Goal: Transaction & Acquisition: Purchase product/service

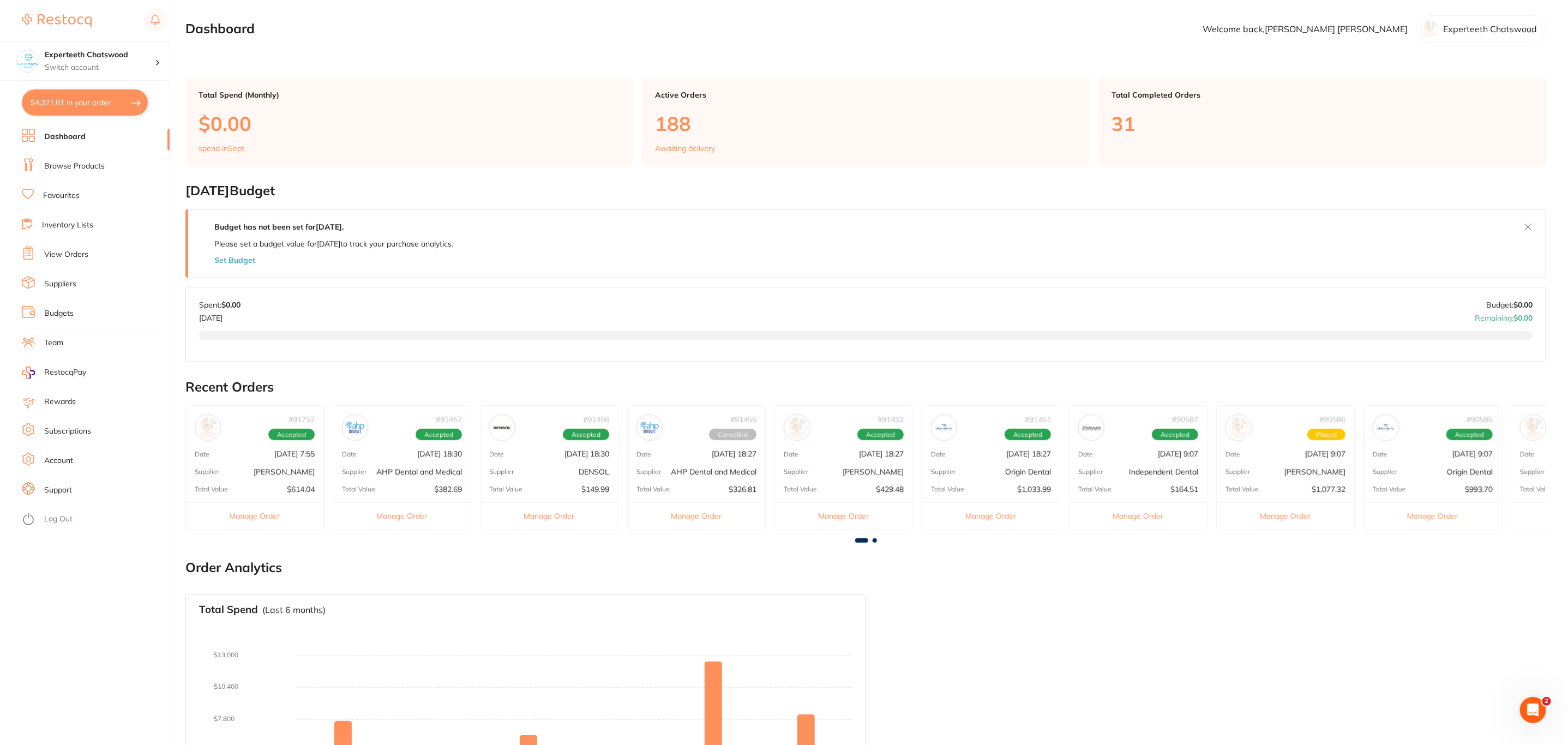
click at [90, 94] on button "$4,321.61 in your order" at bounding box center [85, 102] width 126 height 26
checkbox input "true"
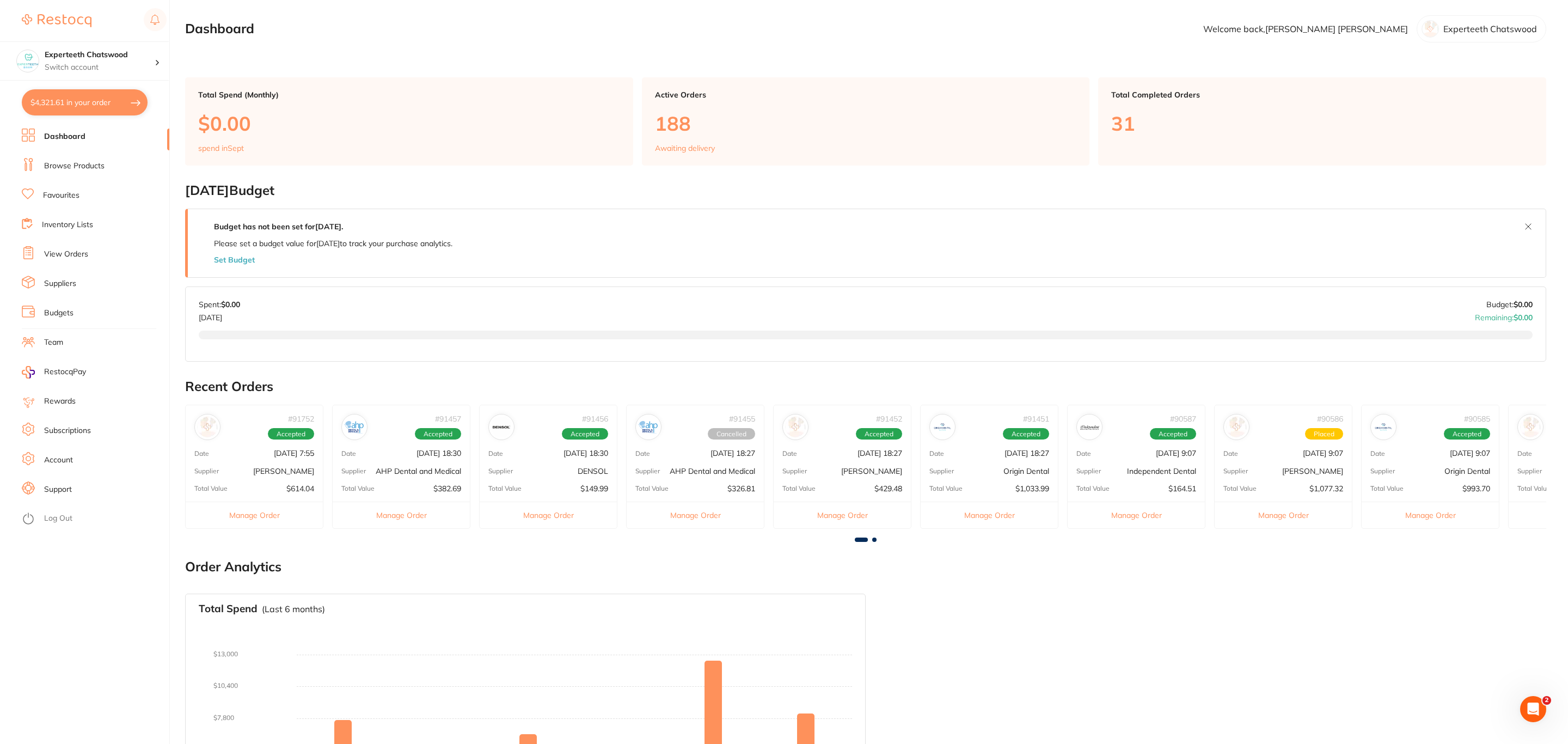
checkbox input "true"
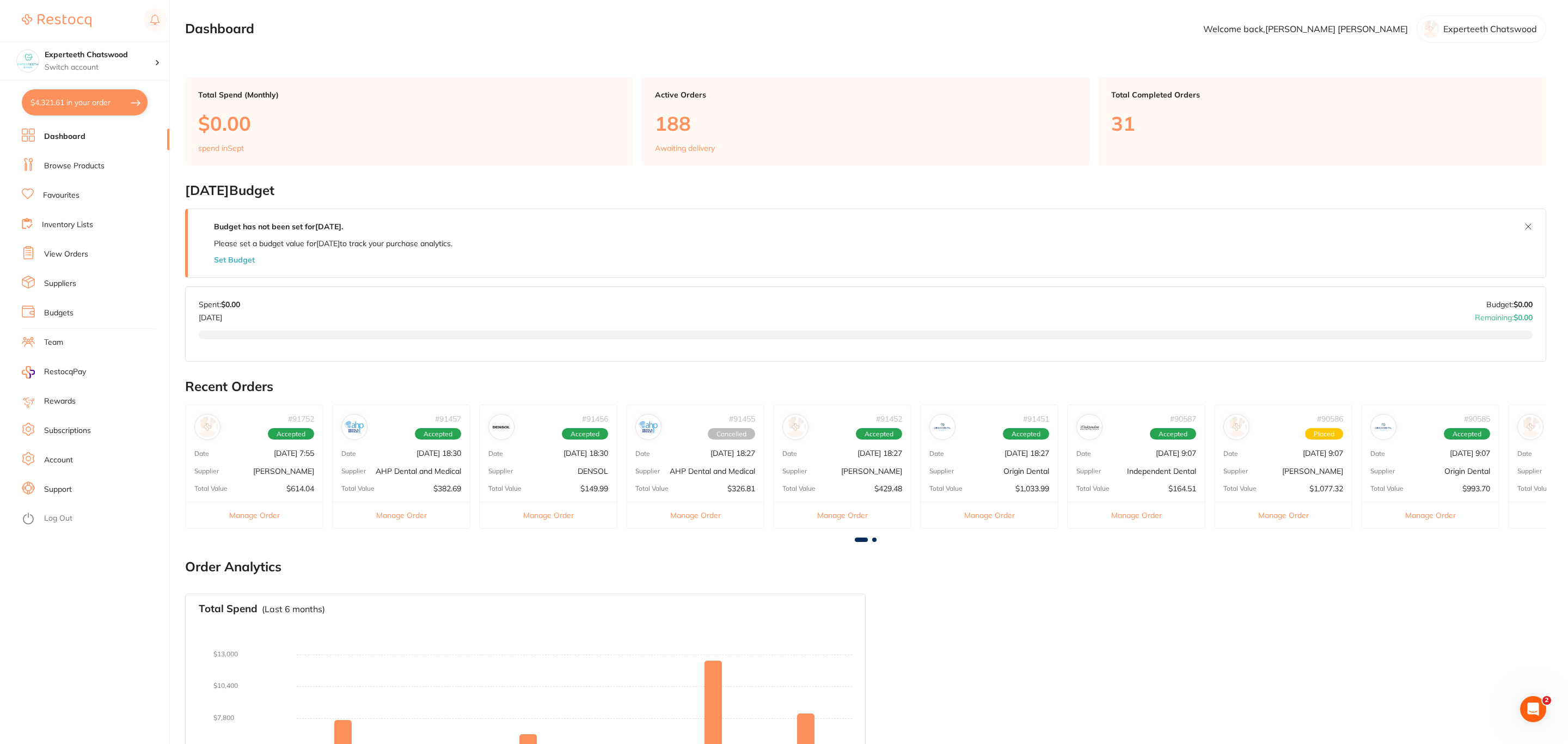
checkbox input "true"
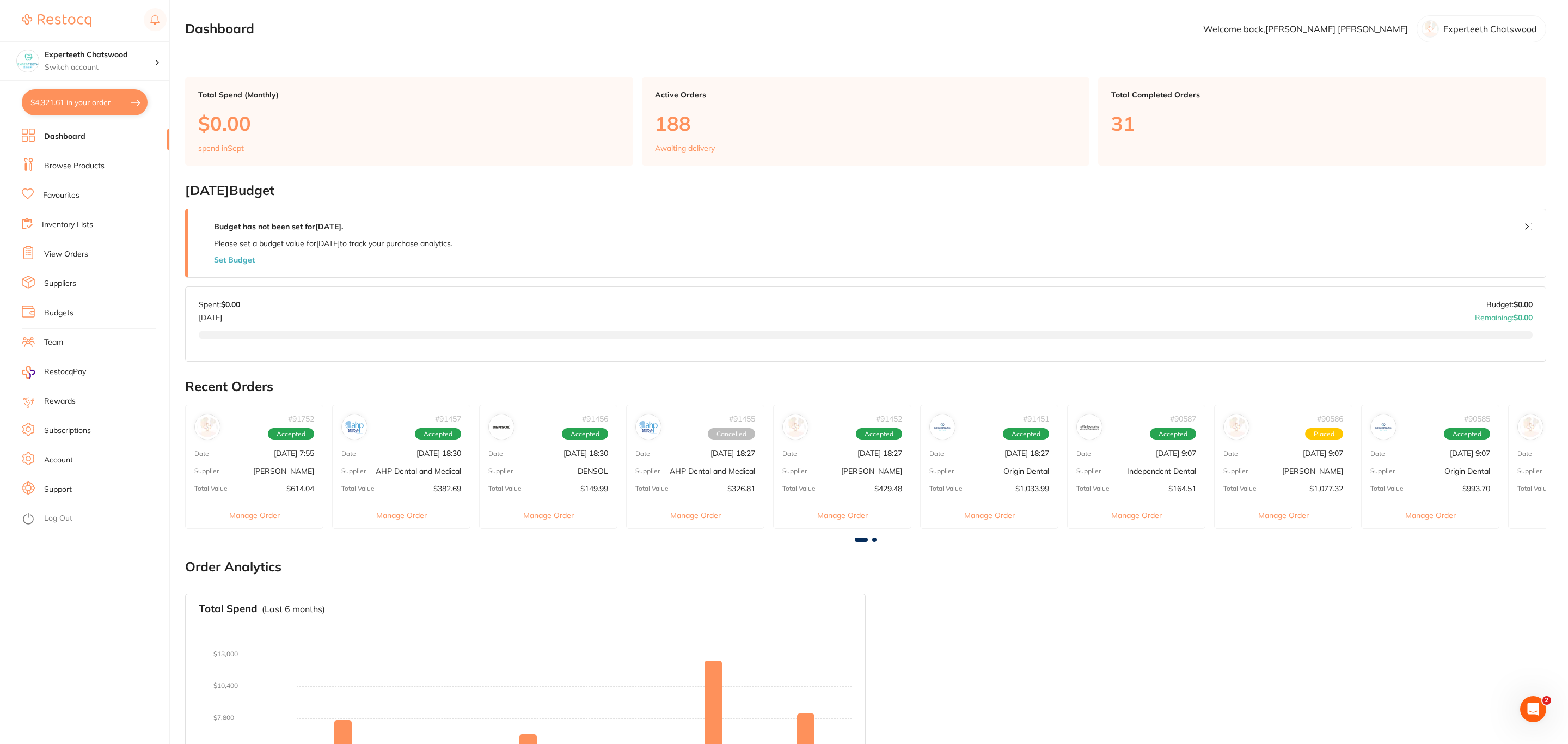
checkbox input "true"
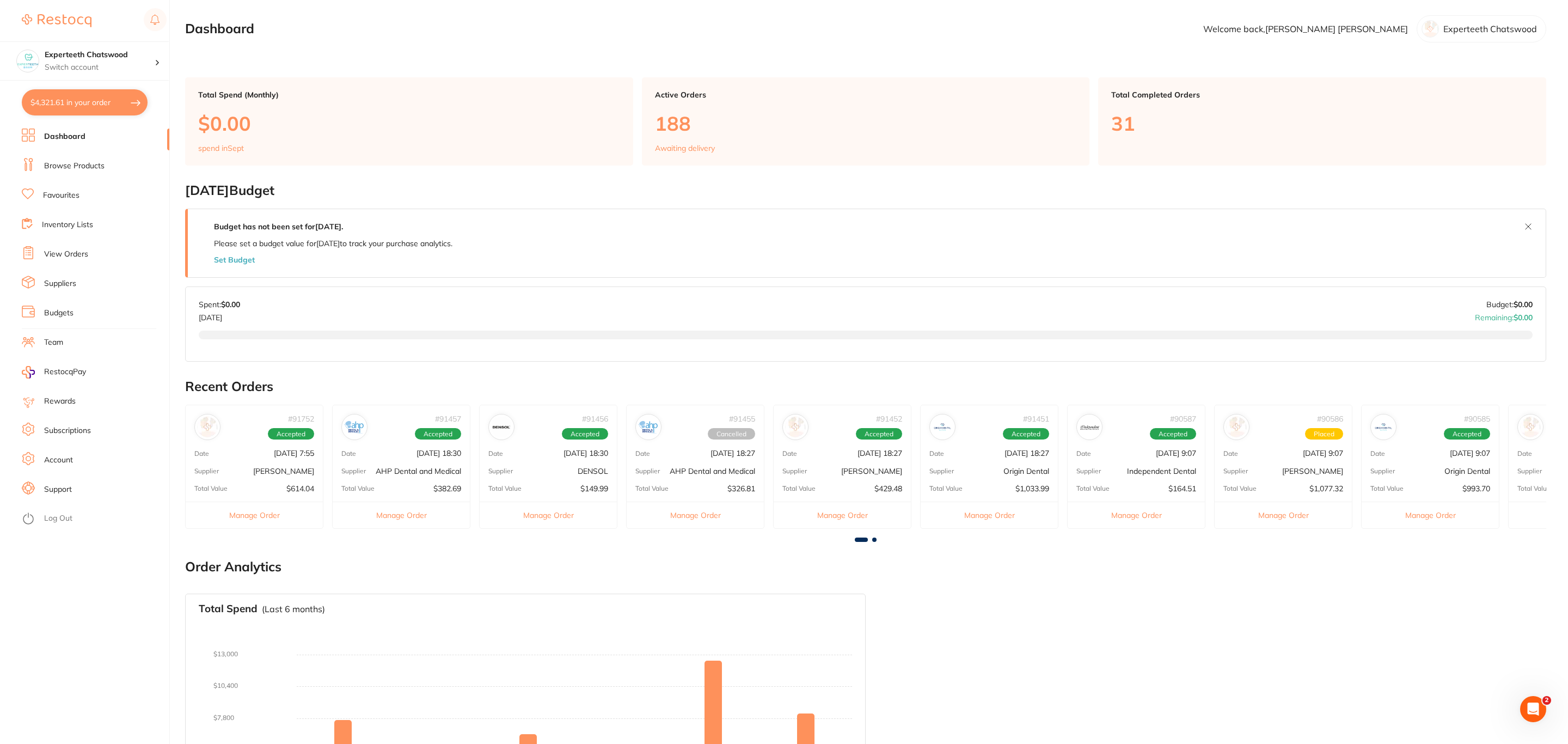
checkbox input "true"
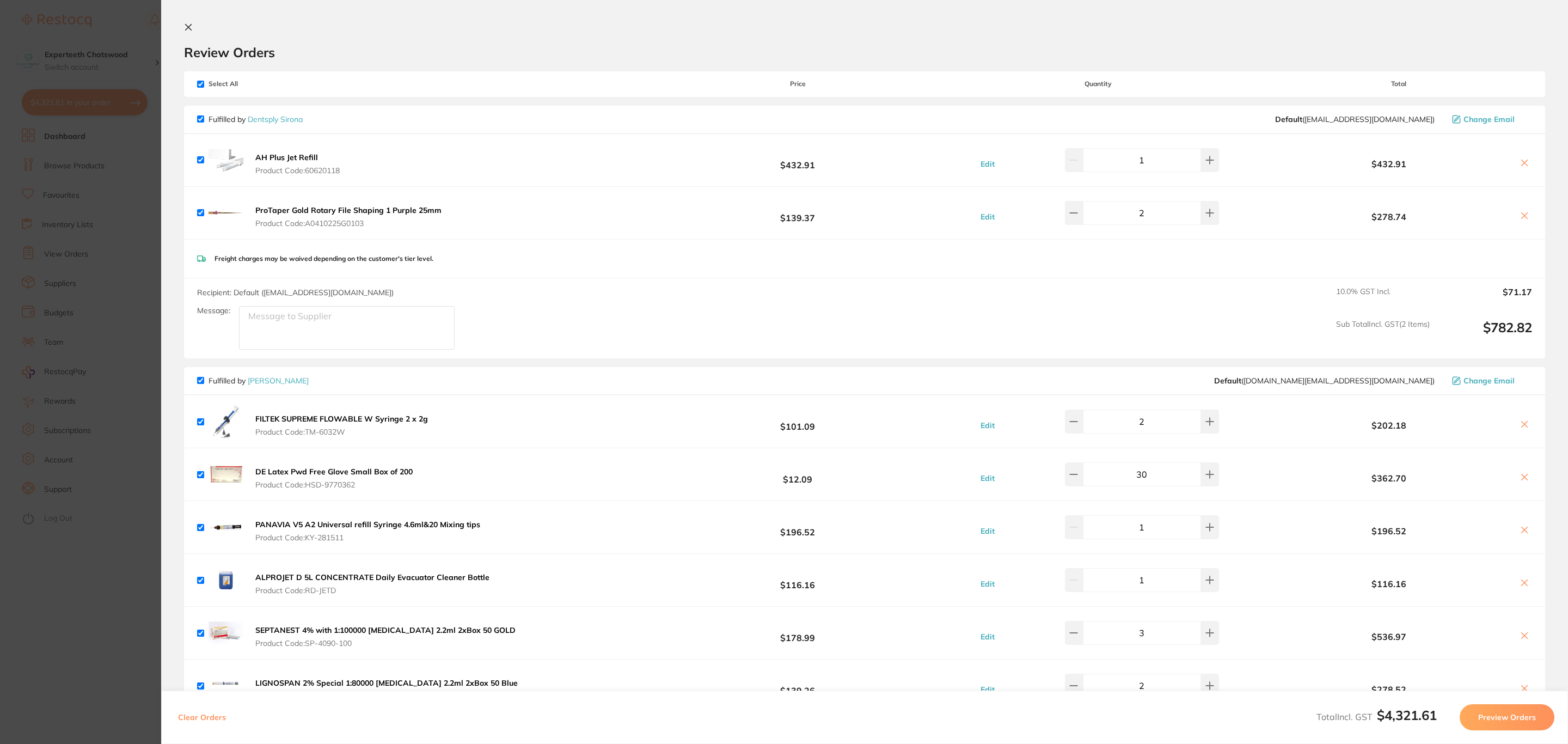
click at [123, 43] on section "Update RRP Set your pre negotiated price for this item. Item Agreed RRP (excl. …" at bounding box center [784, 372] width 1568 height 744
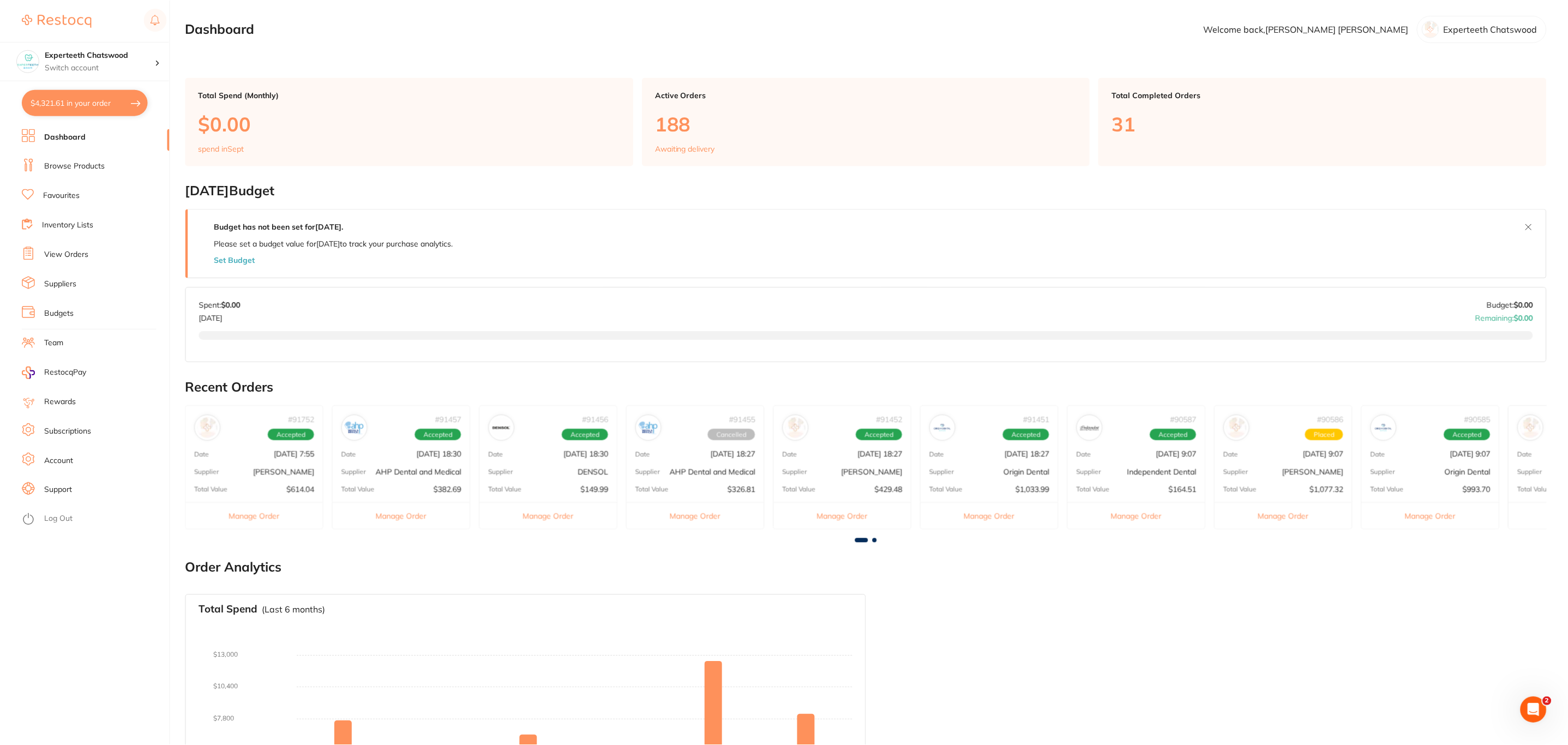
scroll to position [83, 0]
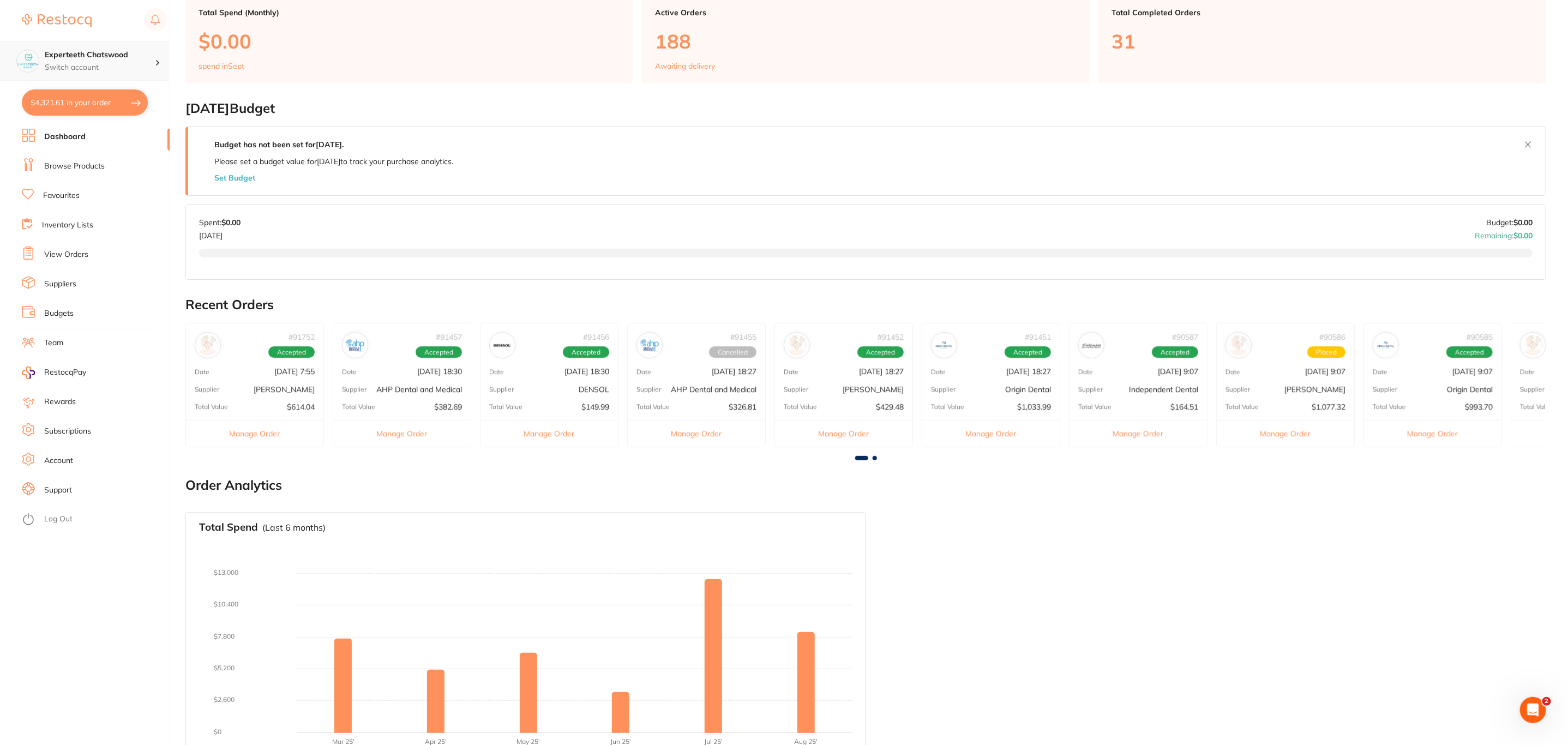
click at [139, 74] on div "Experteeth Chatswood Switch account" at bounding box center [84, 61] width 169 height 39
click at [73, 83] on div "Dubbo Family Dentists" at bounding box center [84, 67] width 153 height 38
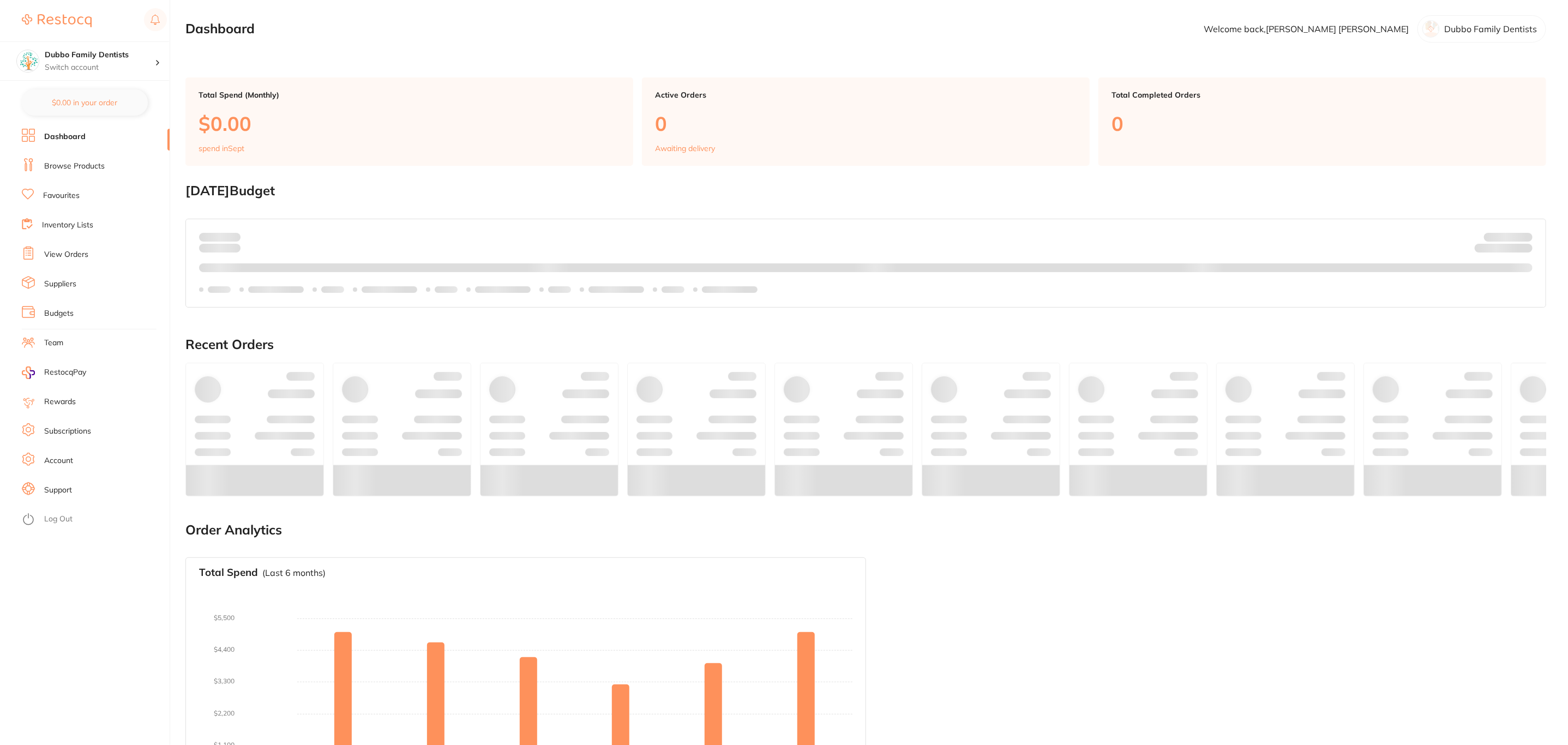
click at [122, 65] on p "Switch account" at bounding box center [100, 68] width 110 height 11
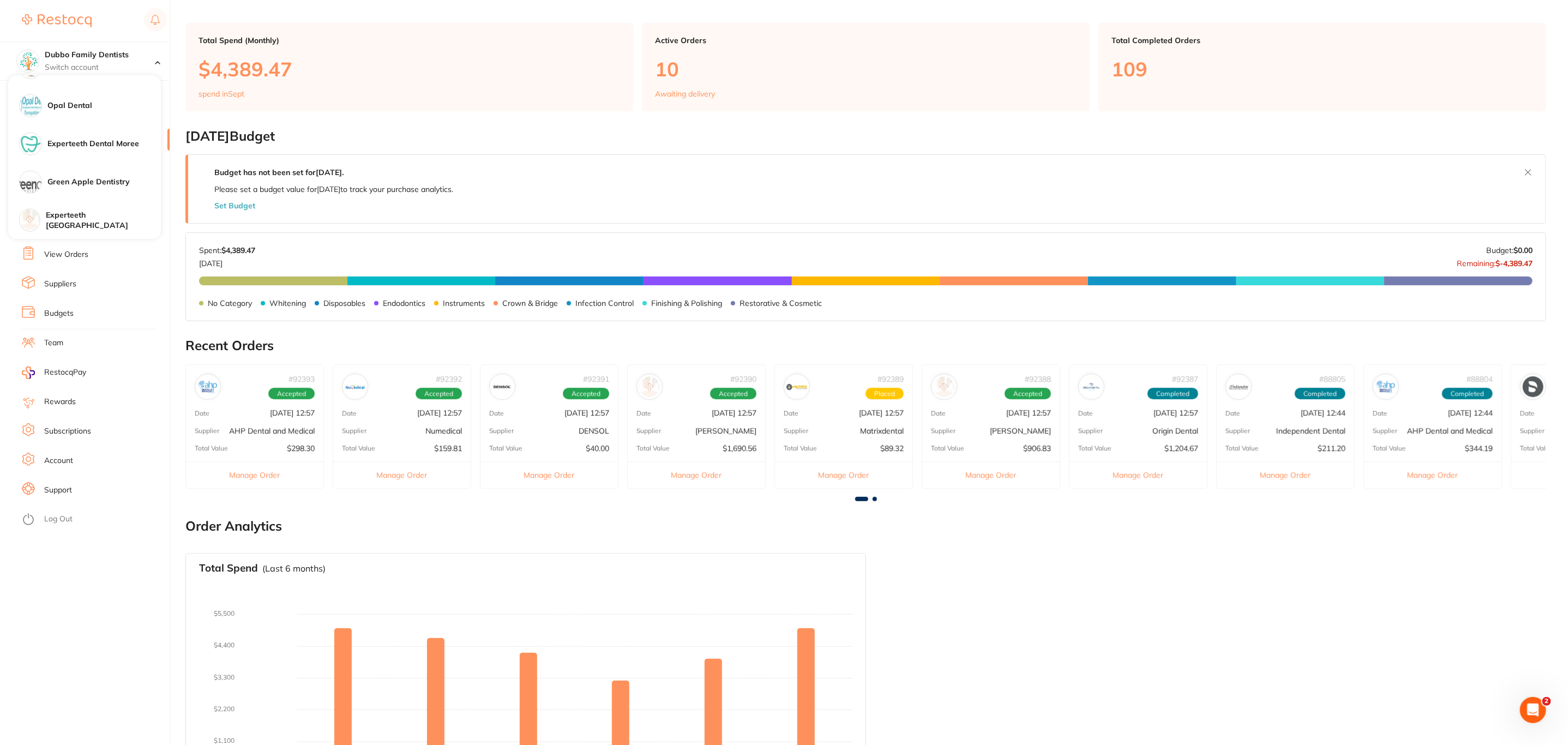
scroll to position [121, 0]
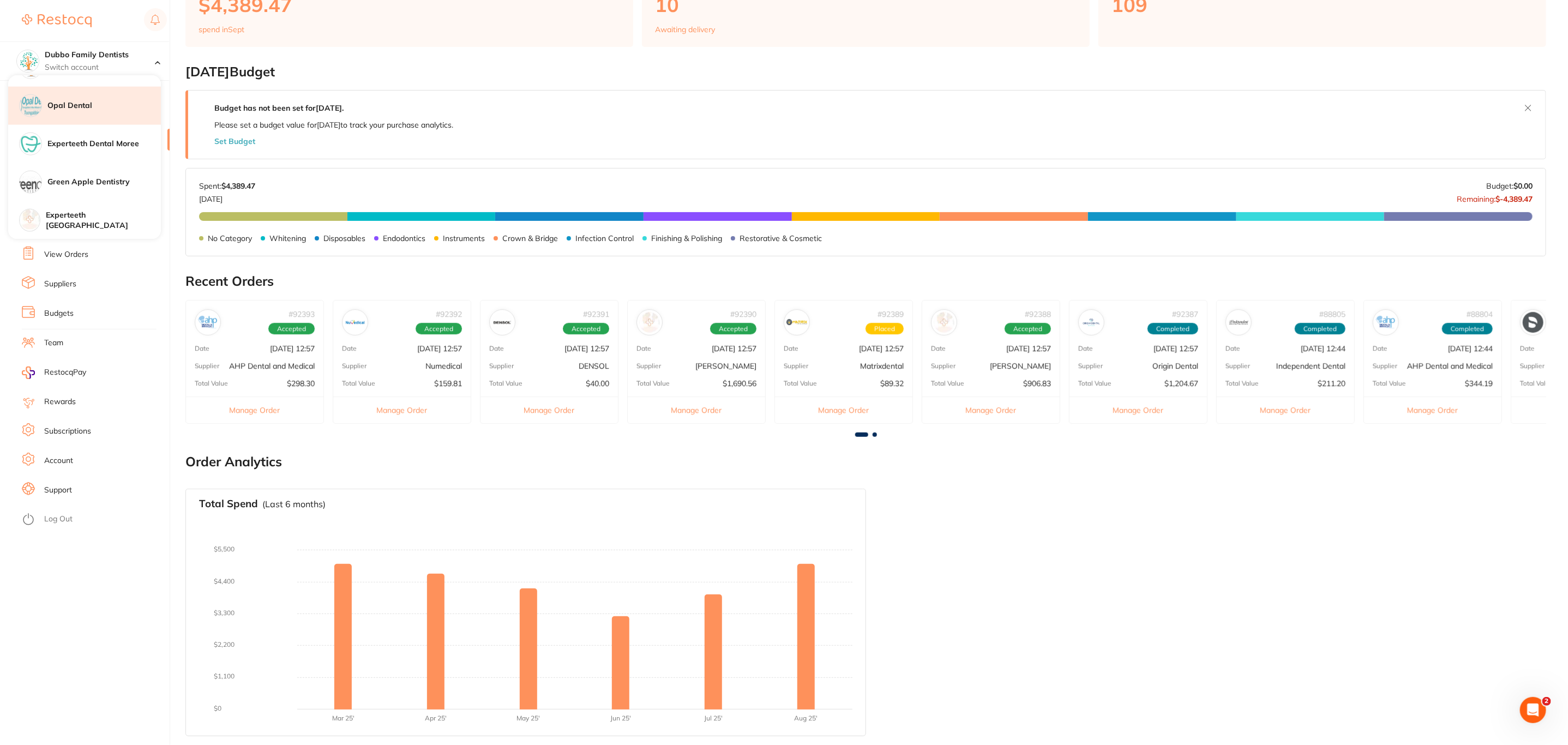
click at [75, 109] on h4 "Opal Dental" at bounding box center [105, 106] width 114 height 11
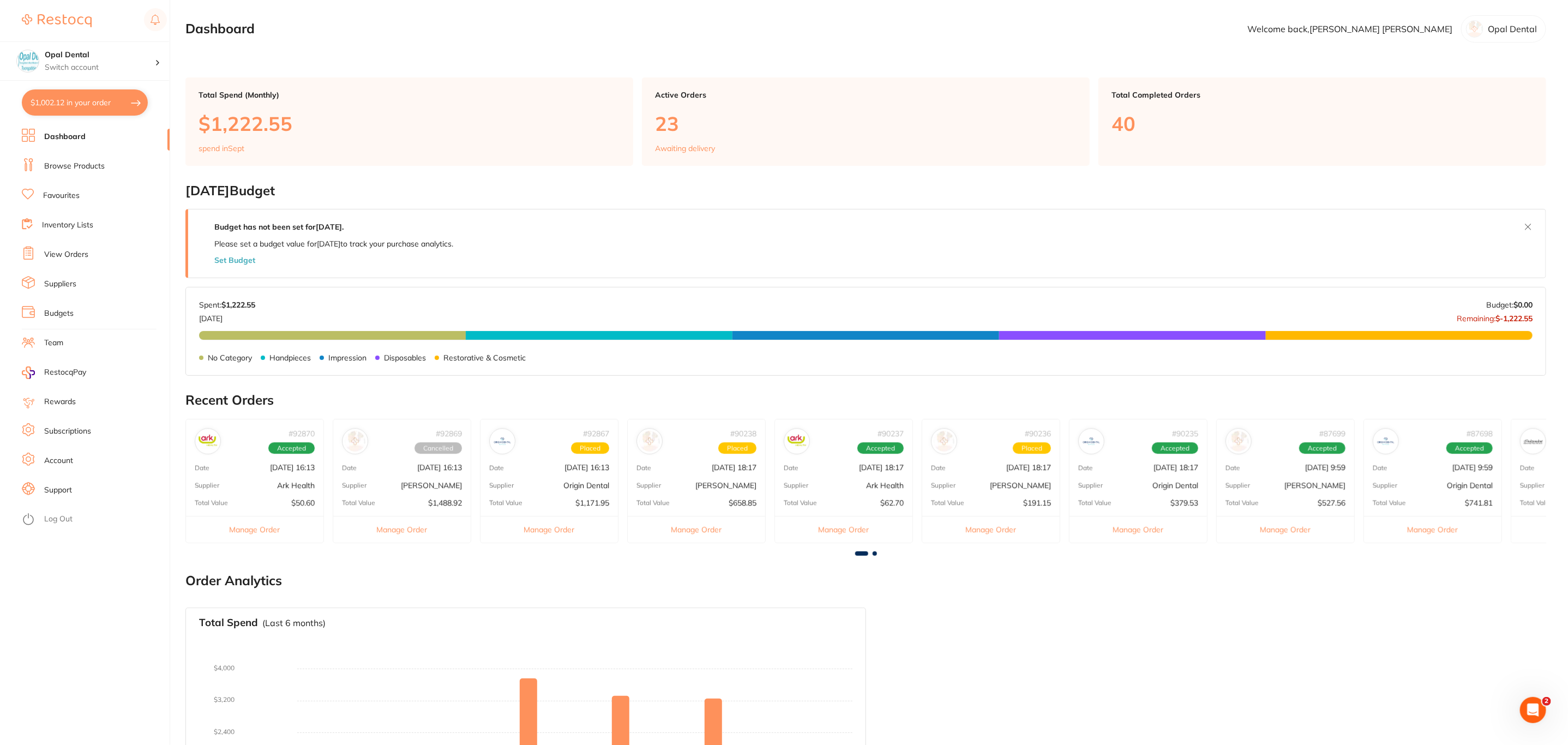
click at [75, 109] on button "$1,002.12 in your order" at bounding box center [85, 102] width 126 height 26
checkbox input "true"
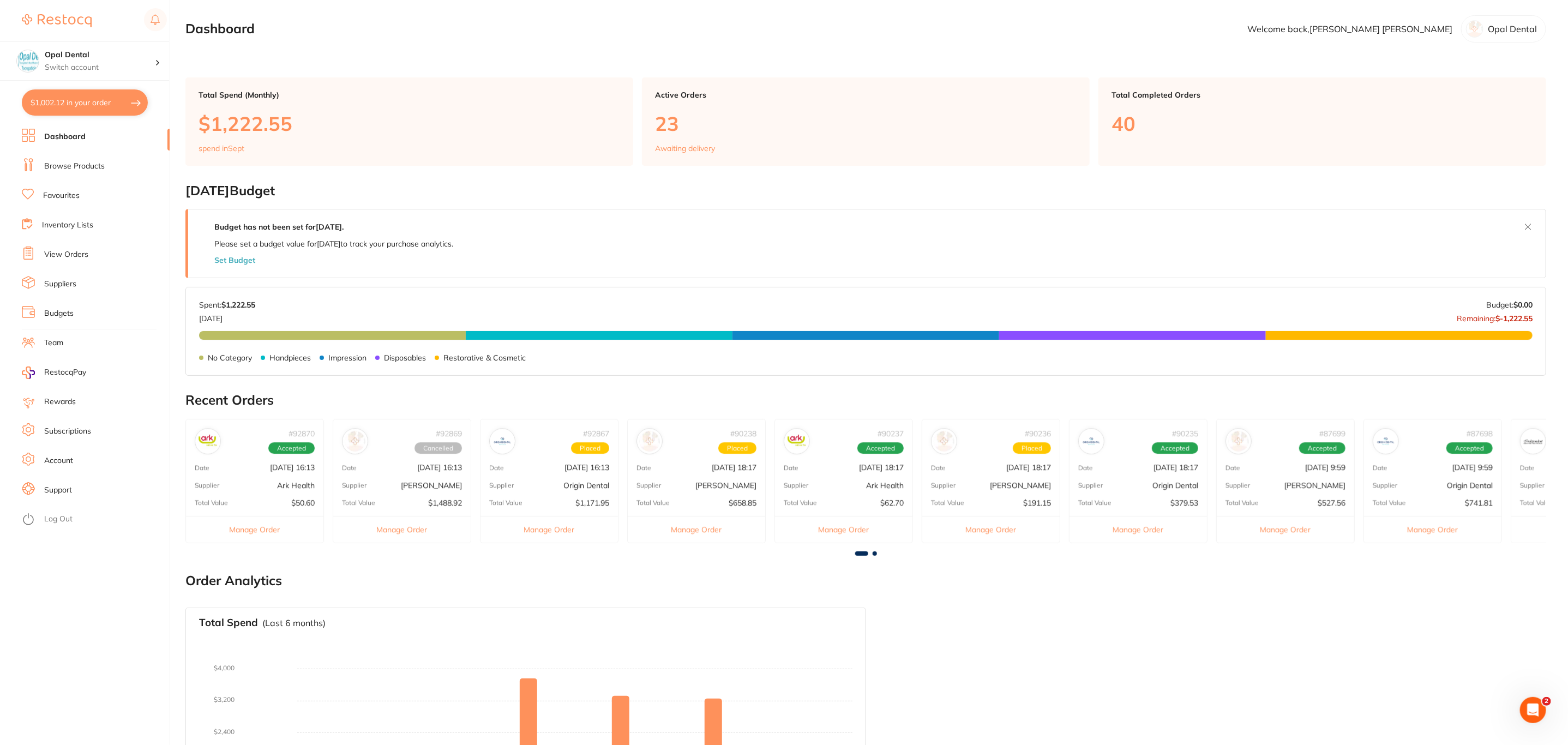
checkbox input "true"
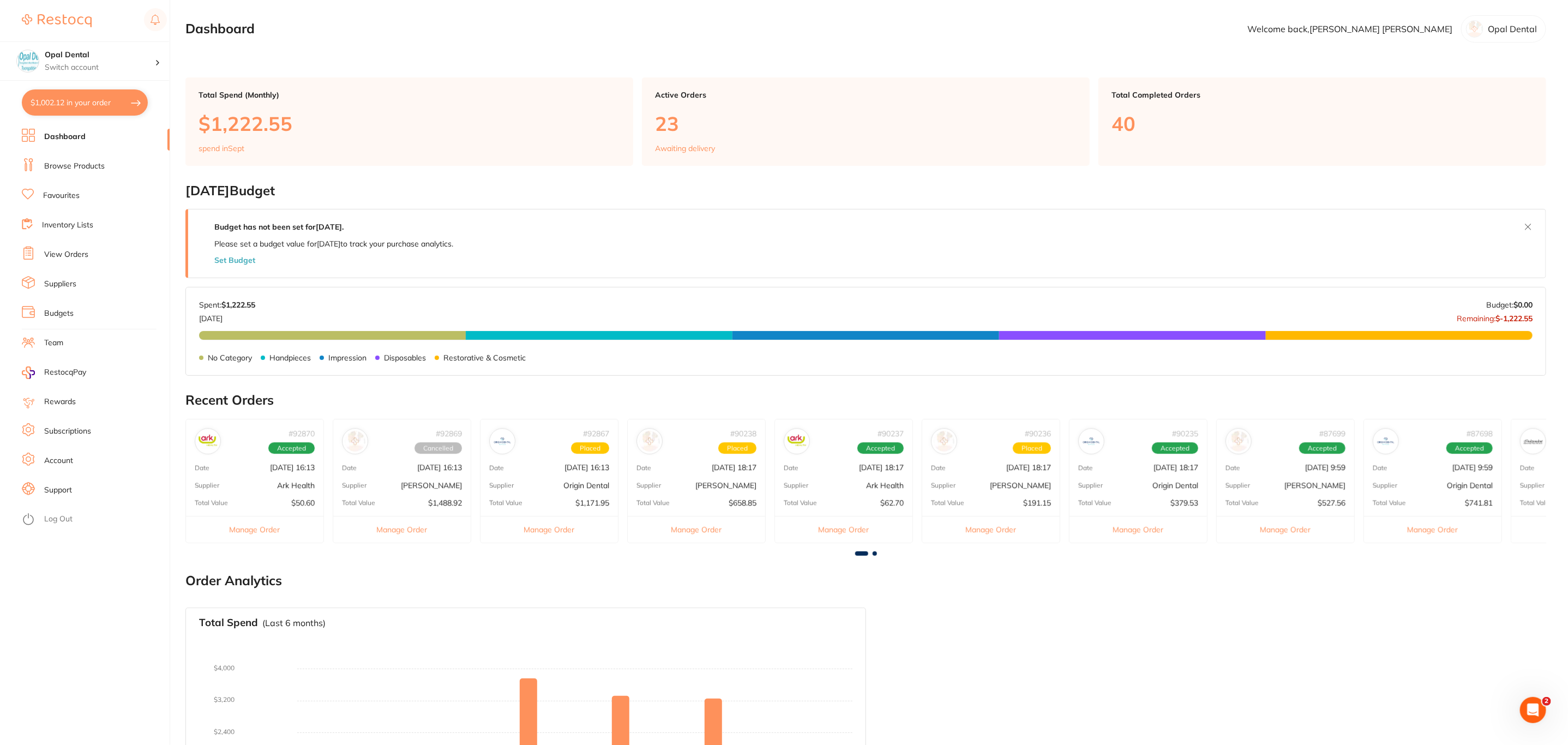
checkbox input "true"
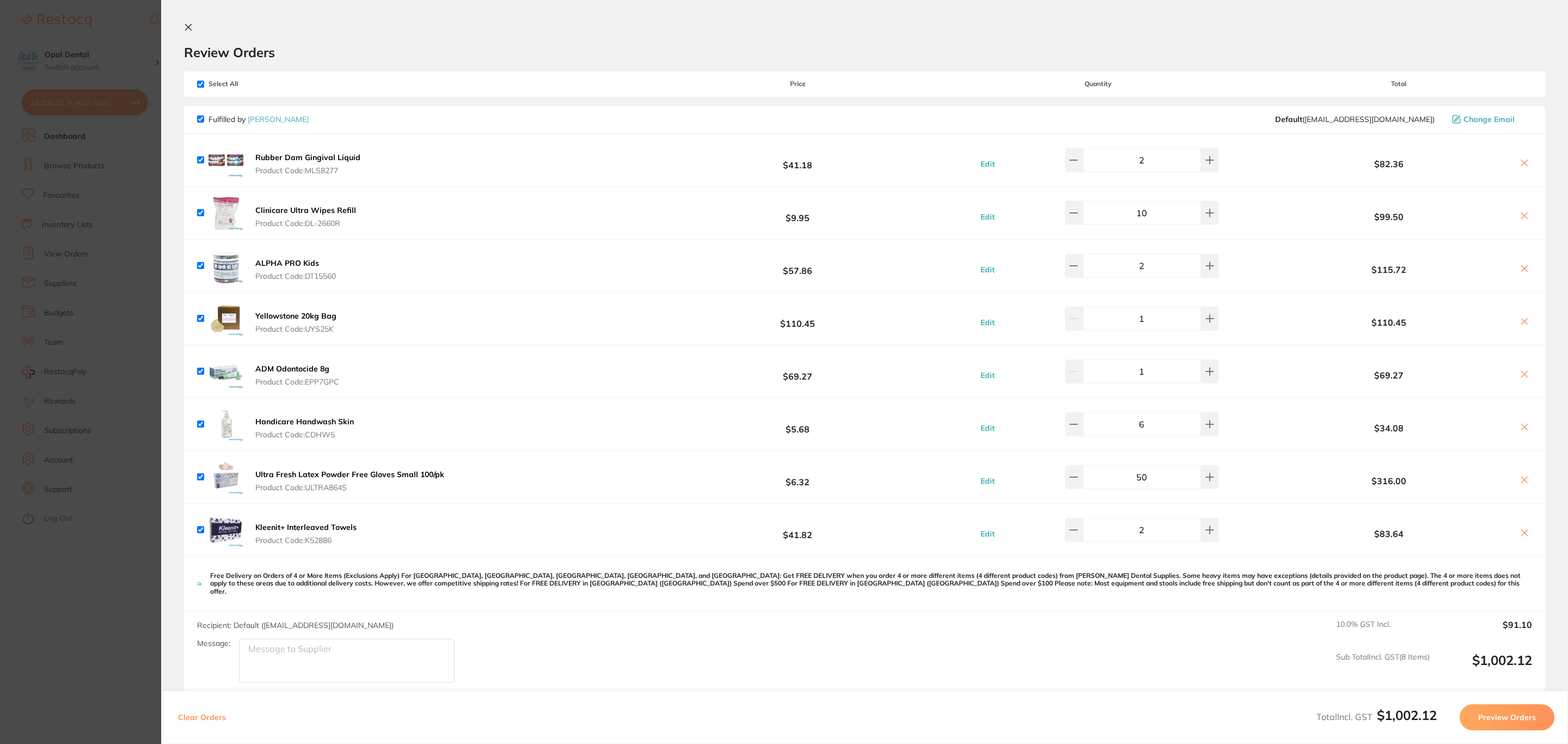
click at [114, 177] on section "Update RRP Set your pre negotiated price for this item. Item Agreed RRP (excl. …" at bounding box center [784, 372] width 1568 height 744
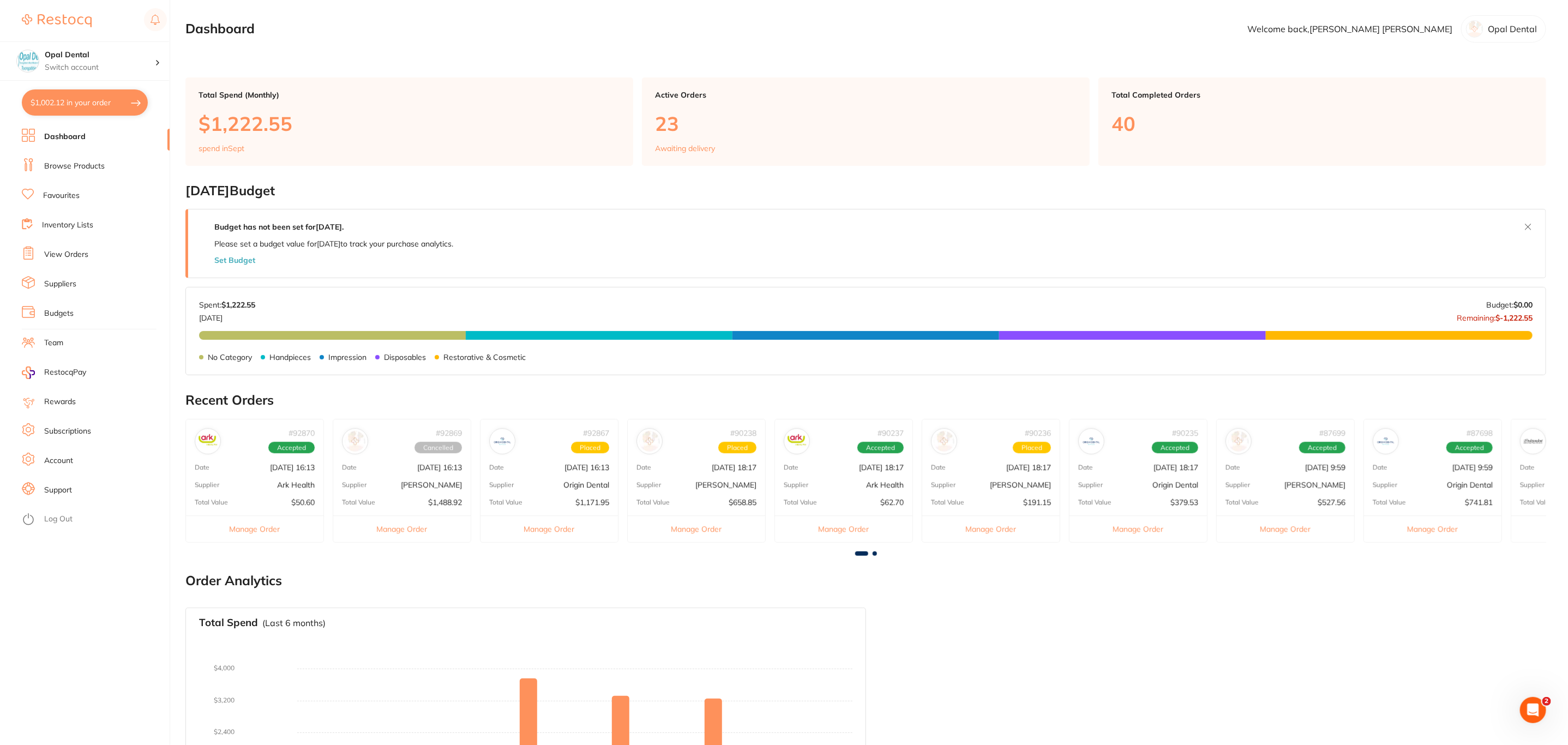
click at [78, 169] on link "Browse Products" at bounding box center [74, 166] width 61 height 11
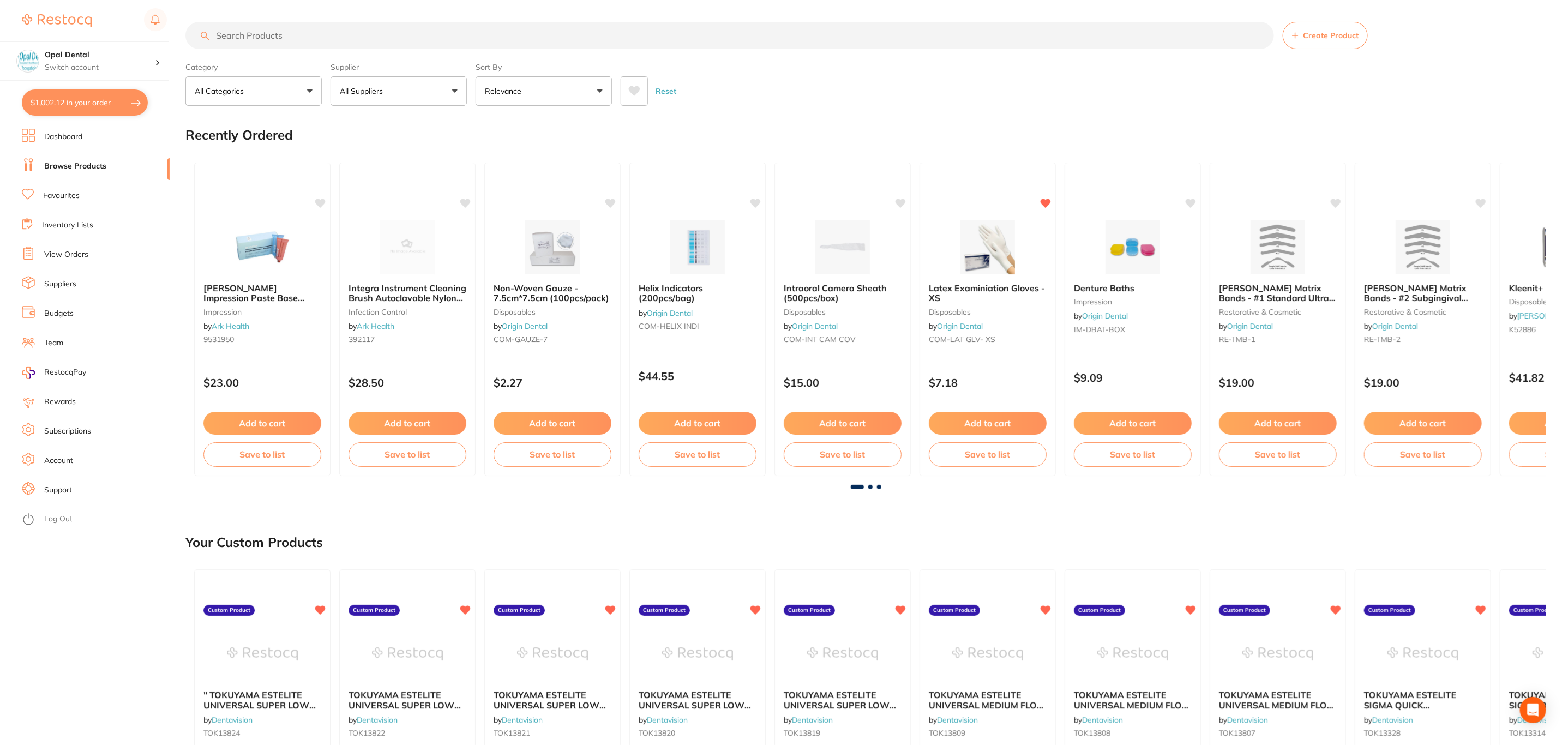
click at [283, 33] on input "search" at bounding box center [729, 35] width 1089 height 28
click at [279, 34] on input "search" at bounding box center [729, 35] width 1089 height 28
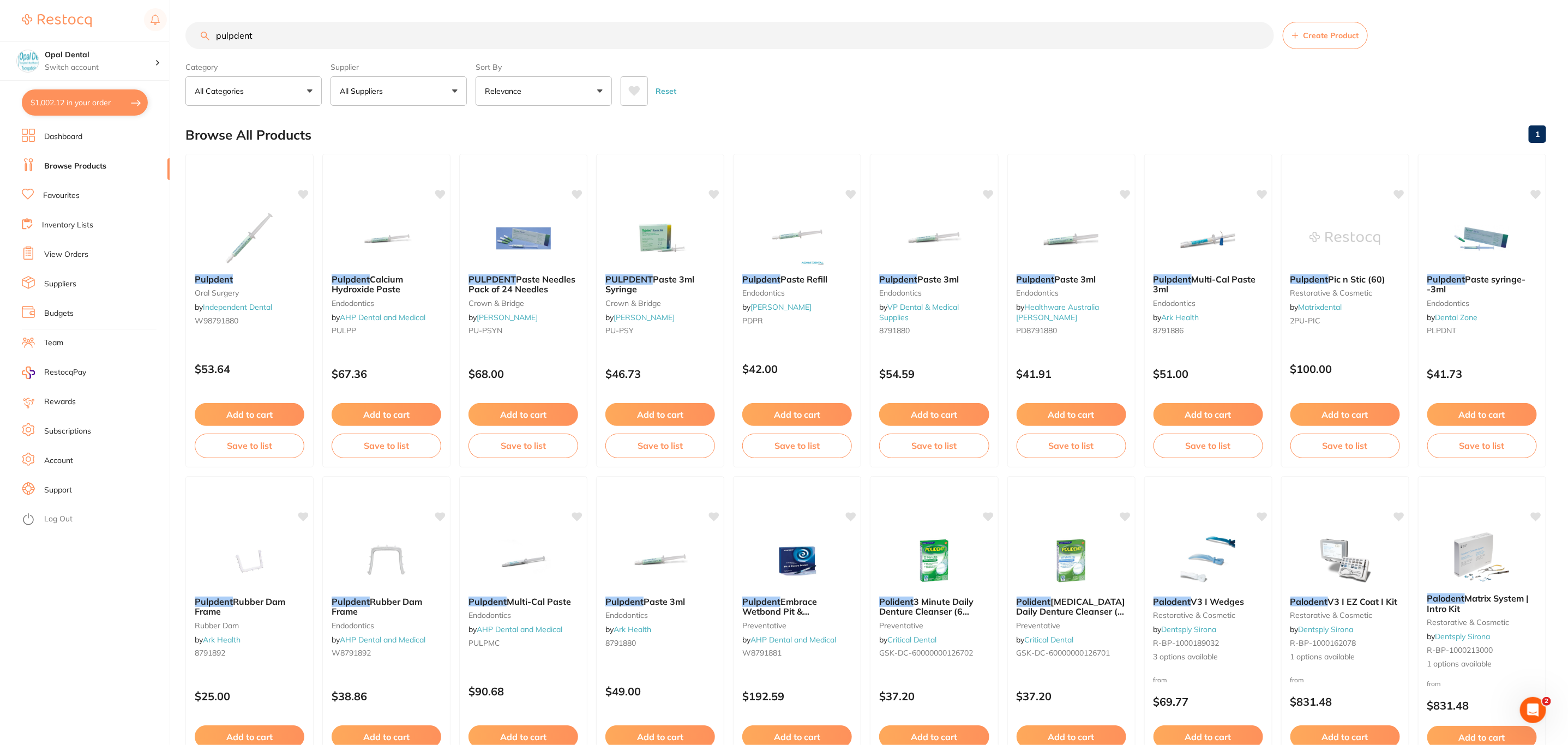
type input "pulpdent"
click at [377, 100] on button "All Suppliers" at bounding box center [399, 91] width 136 height 29
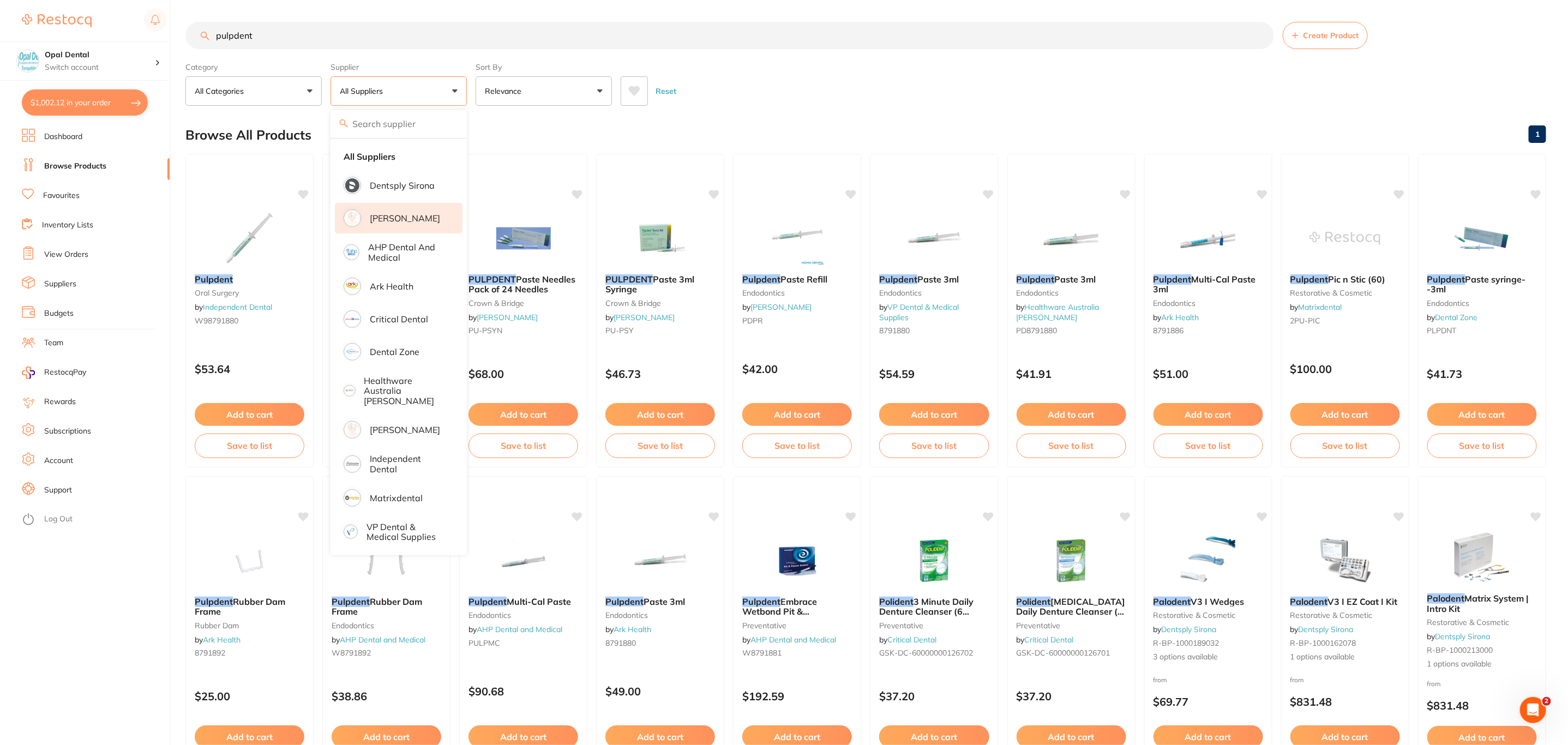
click at [410, 219] on p "[PERSON_NAME]" at bounding box center [405, 218] width 70 height 10
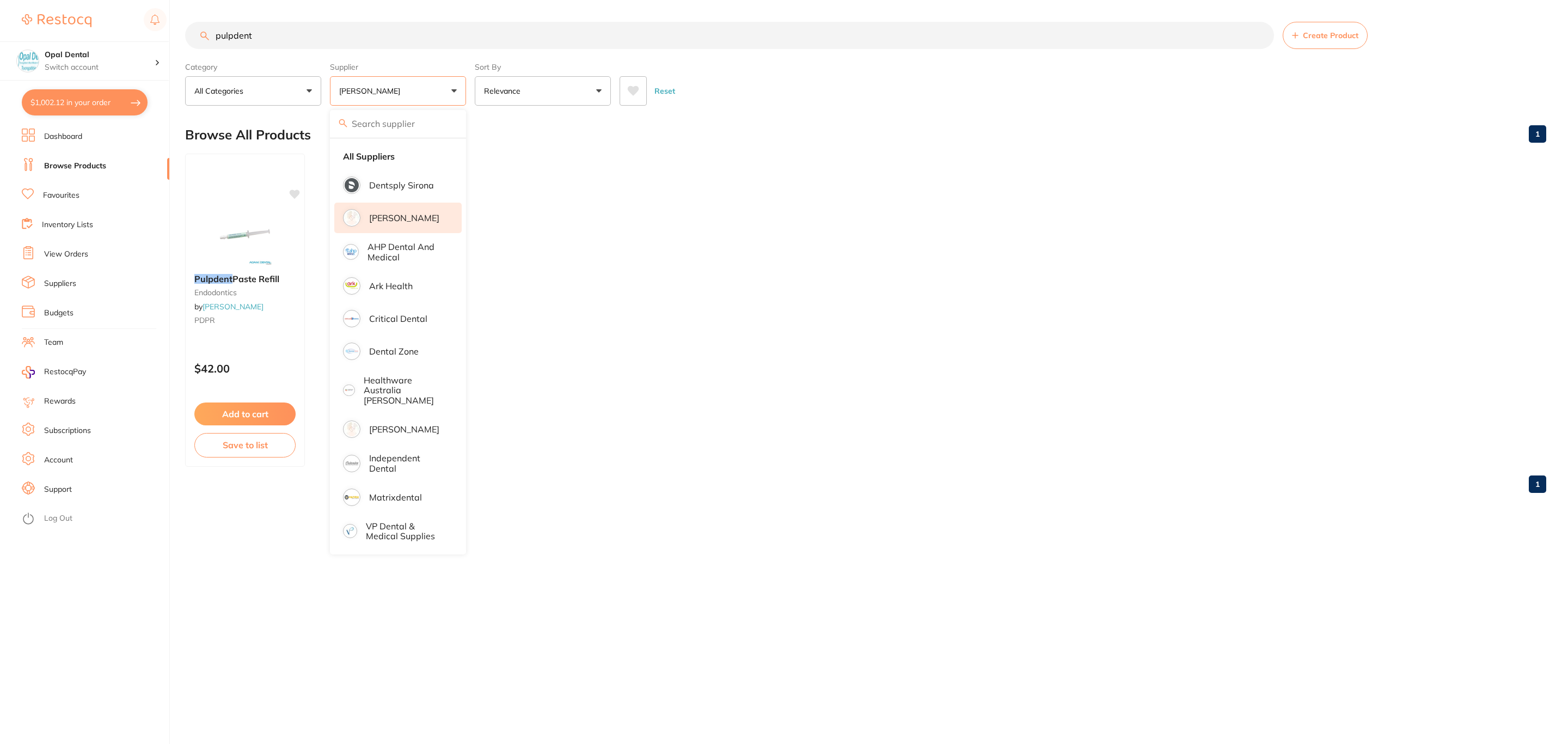
click at [703, 153] on div "Browse All Products 1" at bounding box center [865, 135] width 1361 height 37
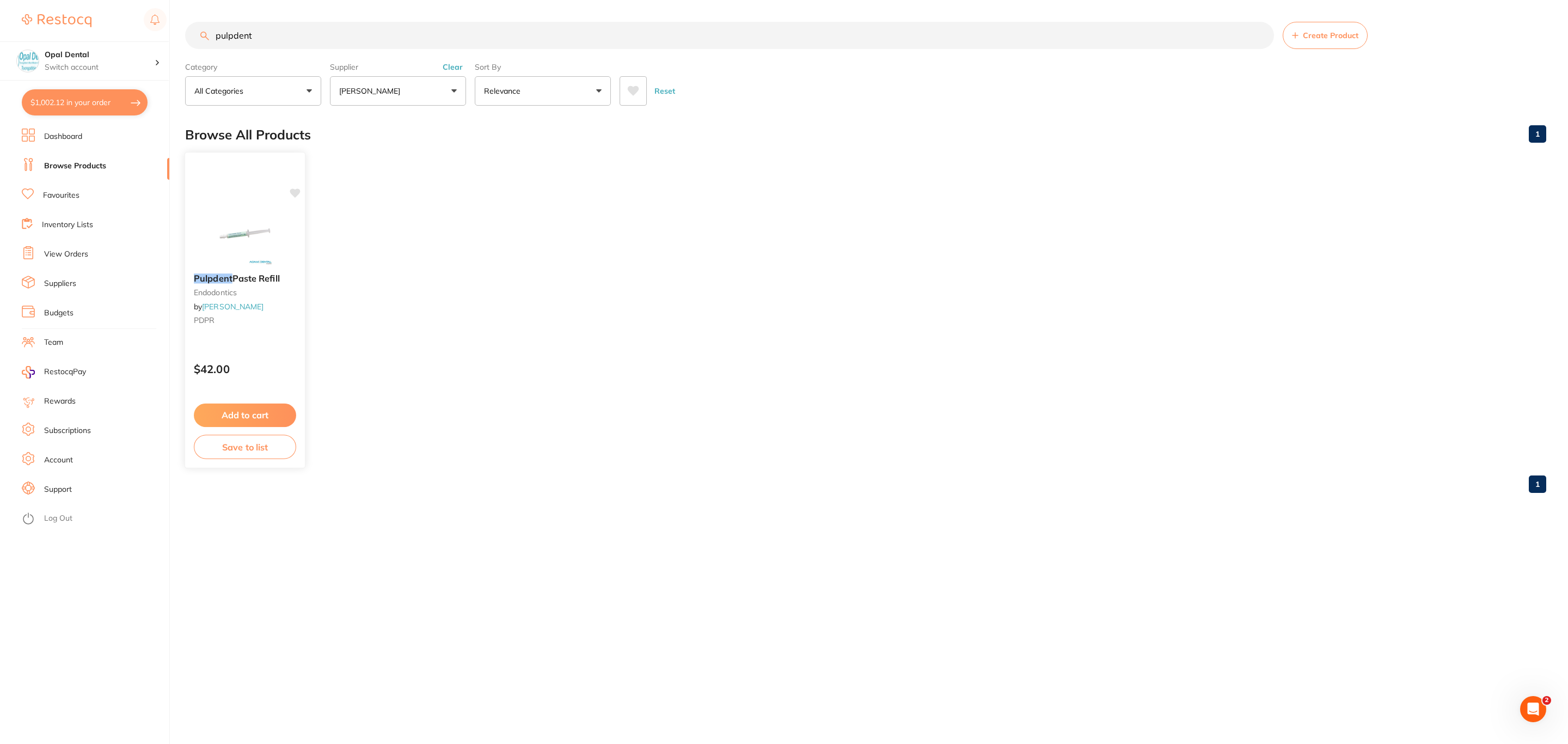
click at [244, 200] on div "Pulpdent Paste Refill endodontics by Adam Dental PDPR $42.00 Add to cart Save t…" at bounding box center [245, 310] width 121 height 316
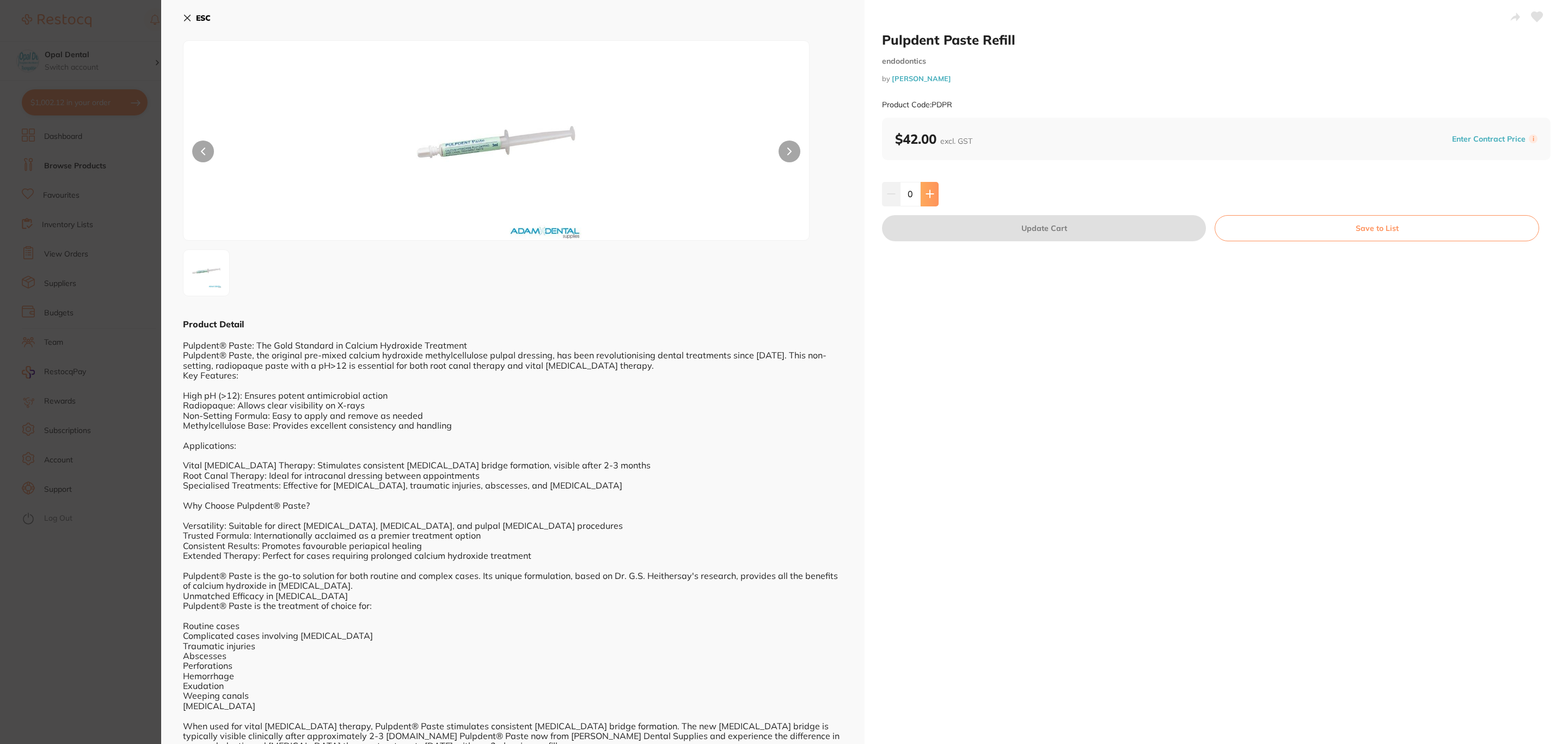
click at [930, 197] on icon at bounding box center [930, 193] width 9 height 9
type input "1"
click at [940, 225] on button "Update Cart" at bounding box center [1044, 228] width 324 height 26
checkbox input "false"
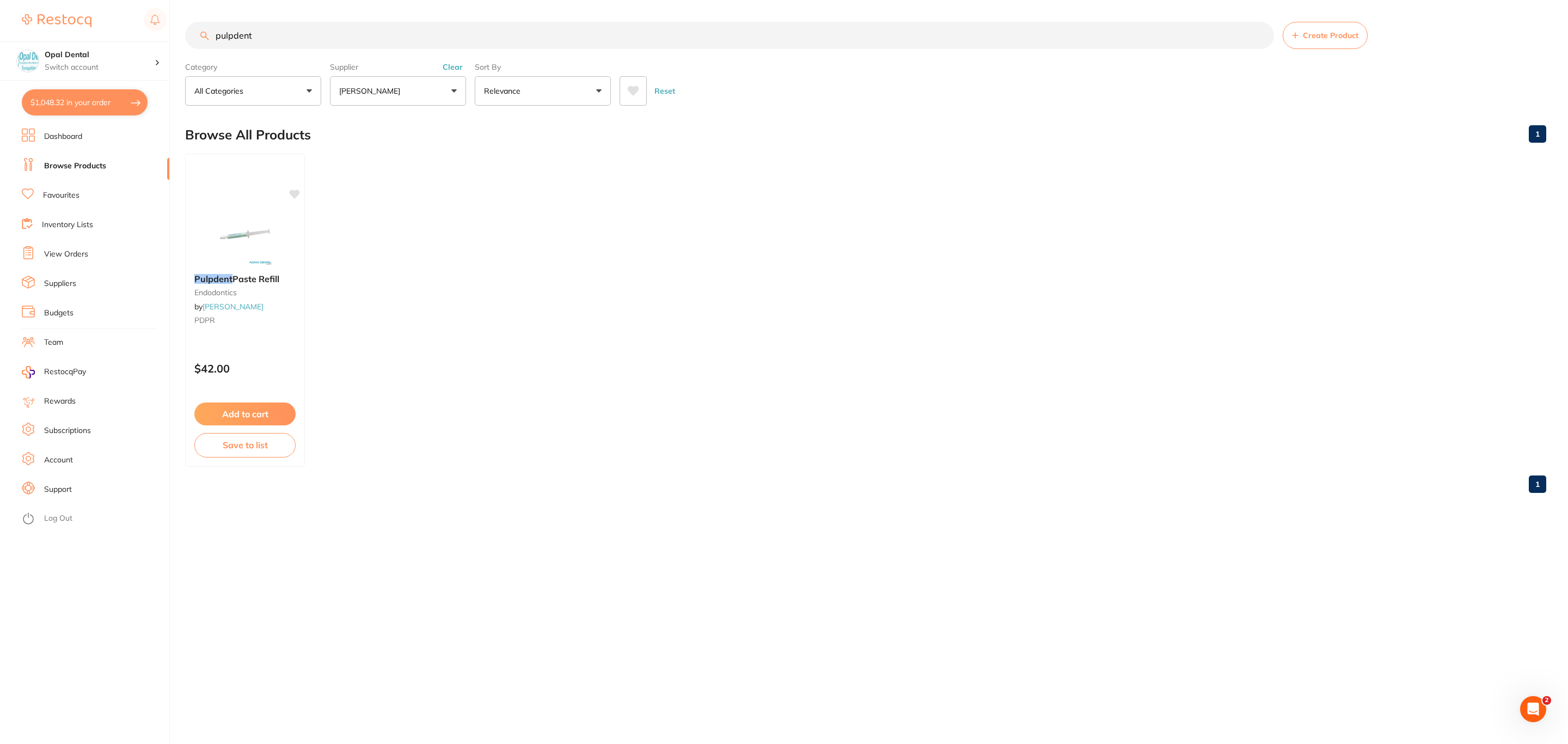
click at [114, 105] on button "$1,048.32 in your order" at bounding box center [85, 102] width 126 height 26
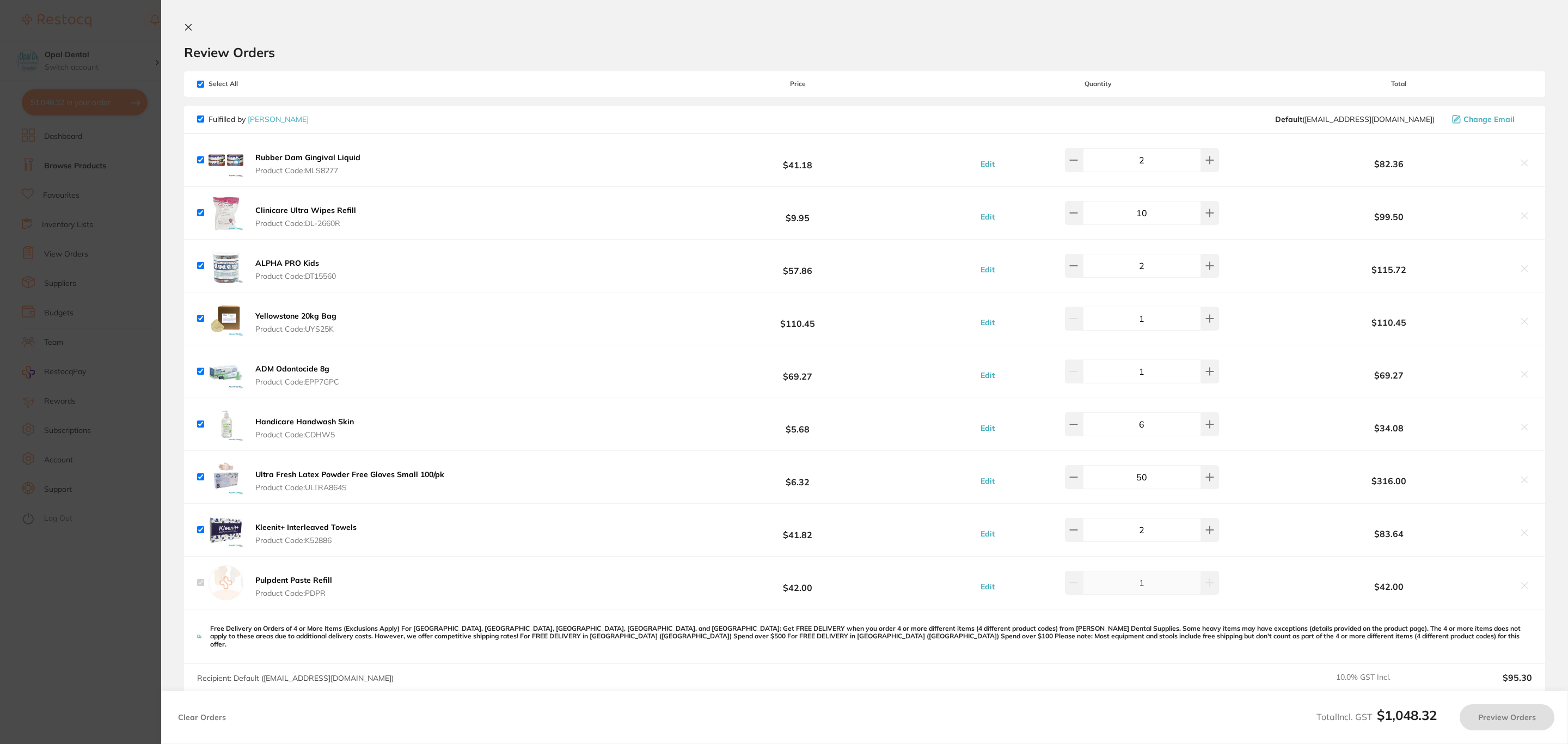
checkbox input "true"
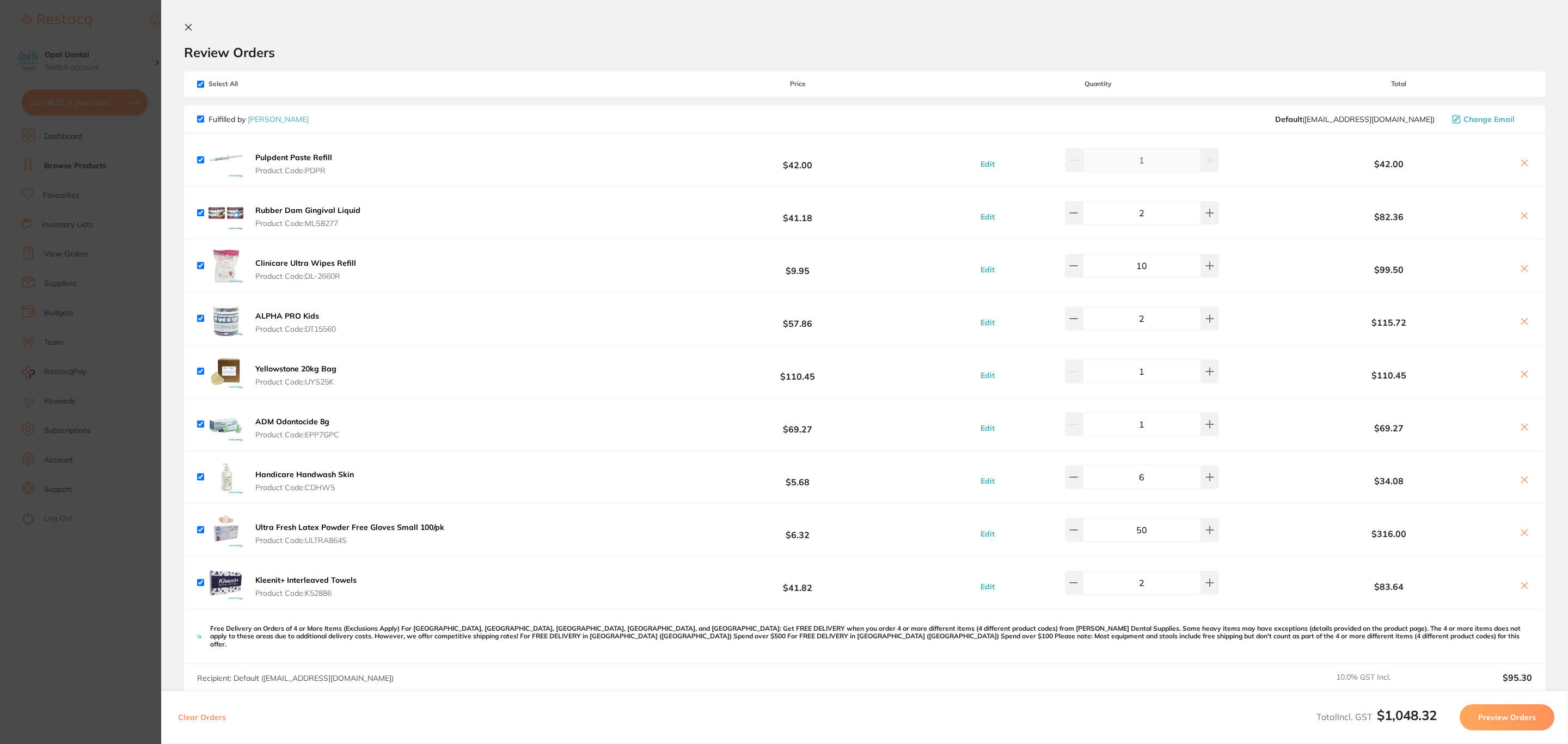
checkbox input "true"
click at [1523, 430] on icon at bounding box center [1525, 427] width 9 height 9
click at [1522, 428] on icon at bounding box center [1525, 427] width 9 height 9
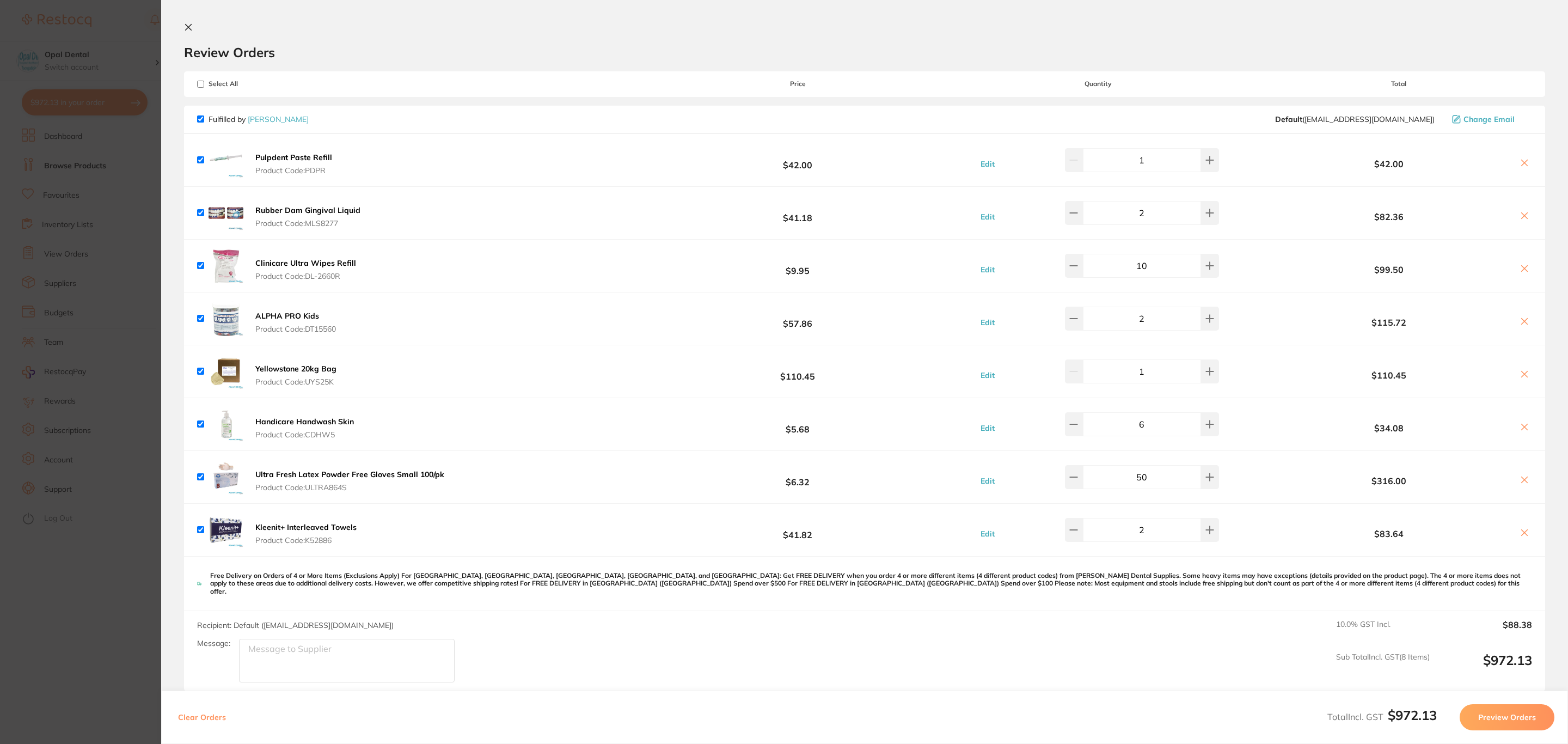
checkbox input "true"
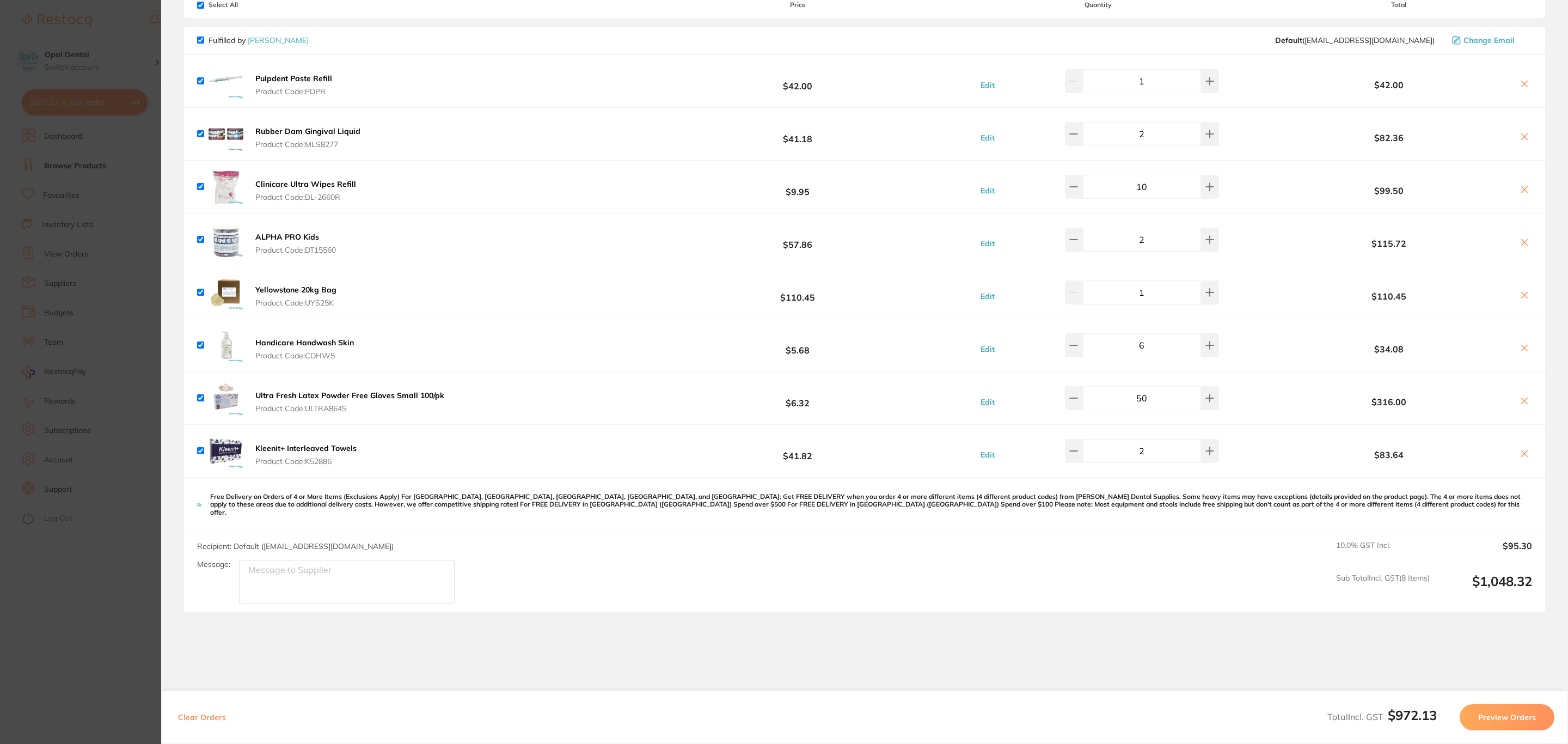
scroll to position [187, 0]
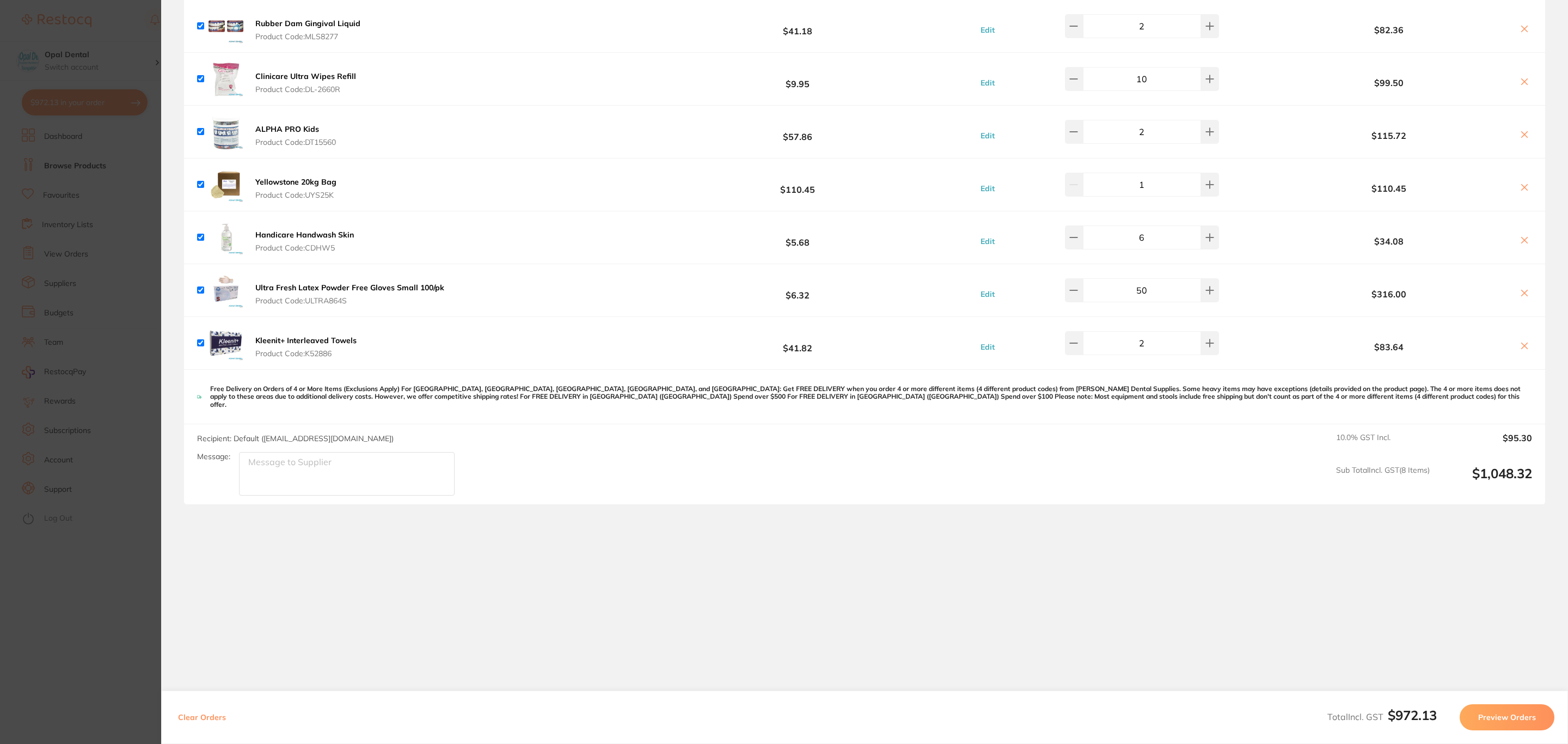
click at [1498, 706] on button "Preview Orders" at bounding box center [1507, 717] width 95 height 26
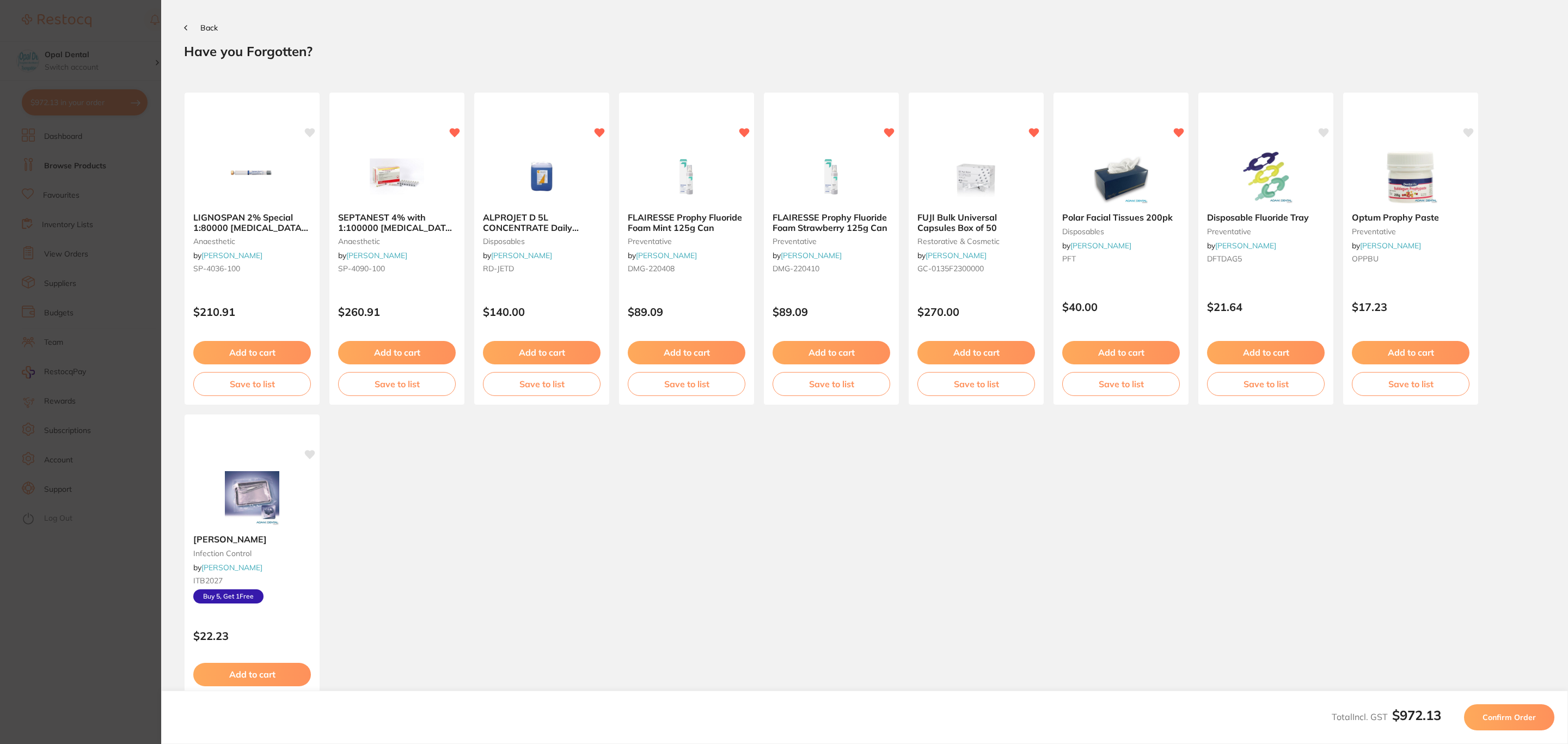
scroll to position [0, 0]
click at [1497, 708] on button "Confirm Order" at bounding box center [1509, 717] width 90 height 26
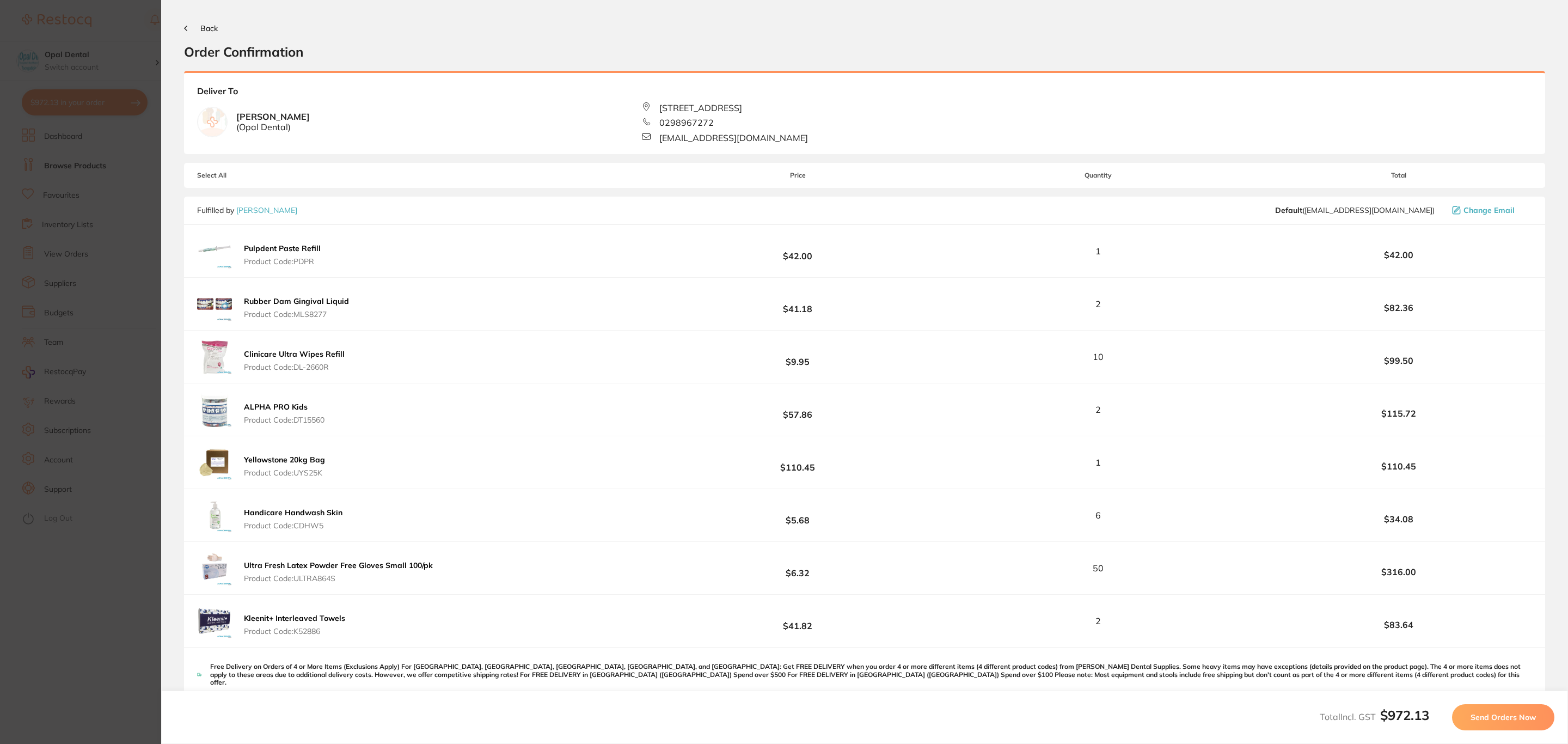
click at [1495, 708] on button "Send Orders Now" at bounding box center [1503, 717] width 103 height 26
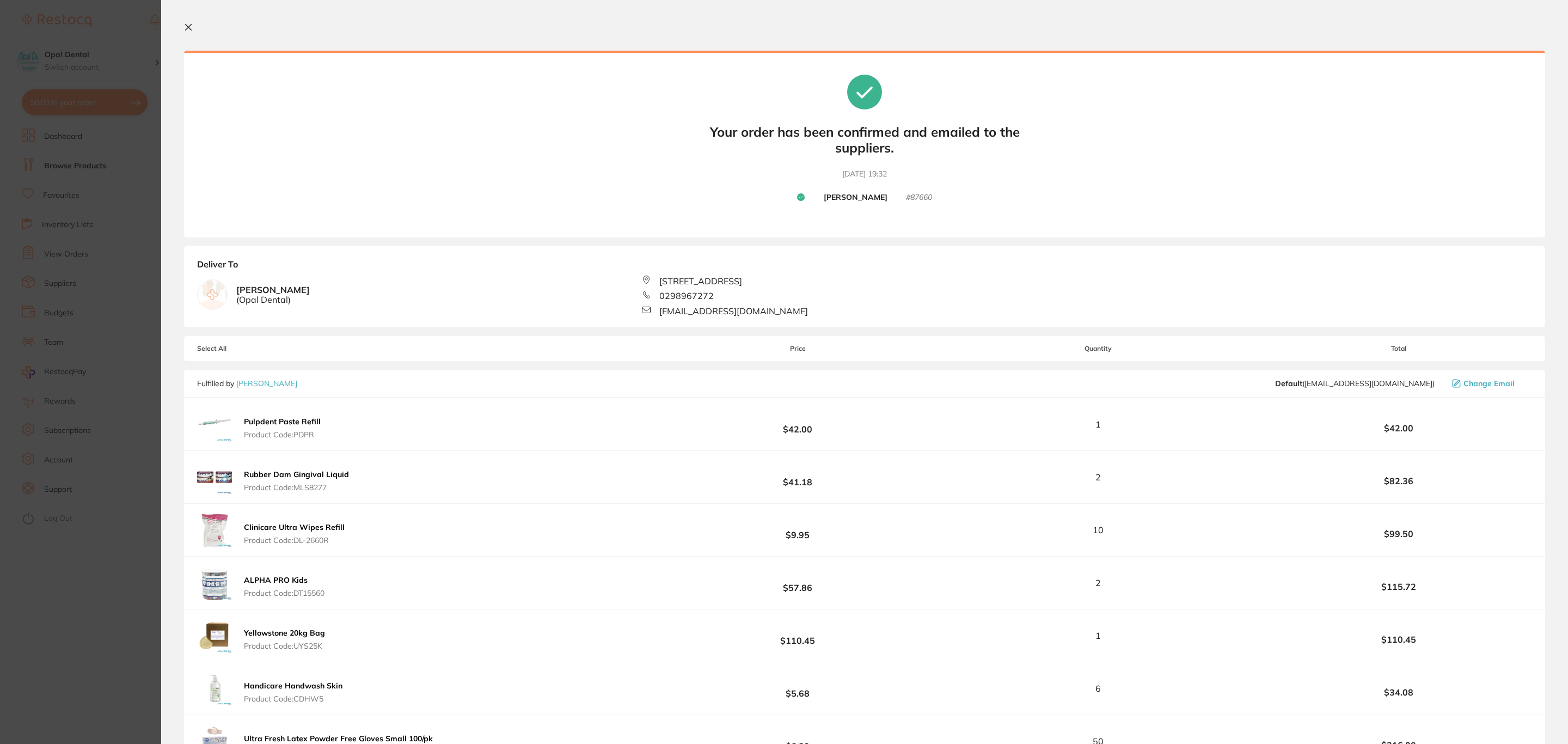
click at [80, 168] on section "Update RRP Set your pre negotiated price for this item. Item Agreed RRP (excl. …" at bounding box center [784, 372] width 1568 height 744
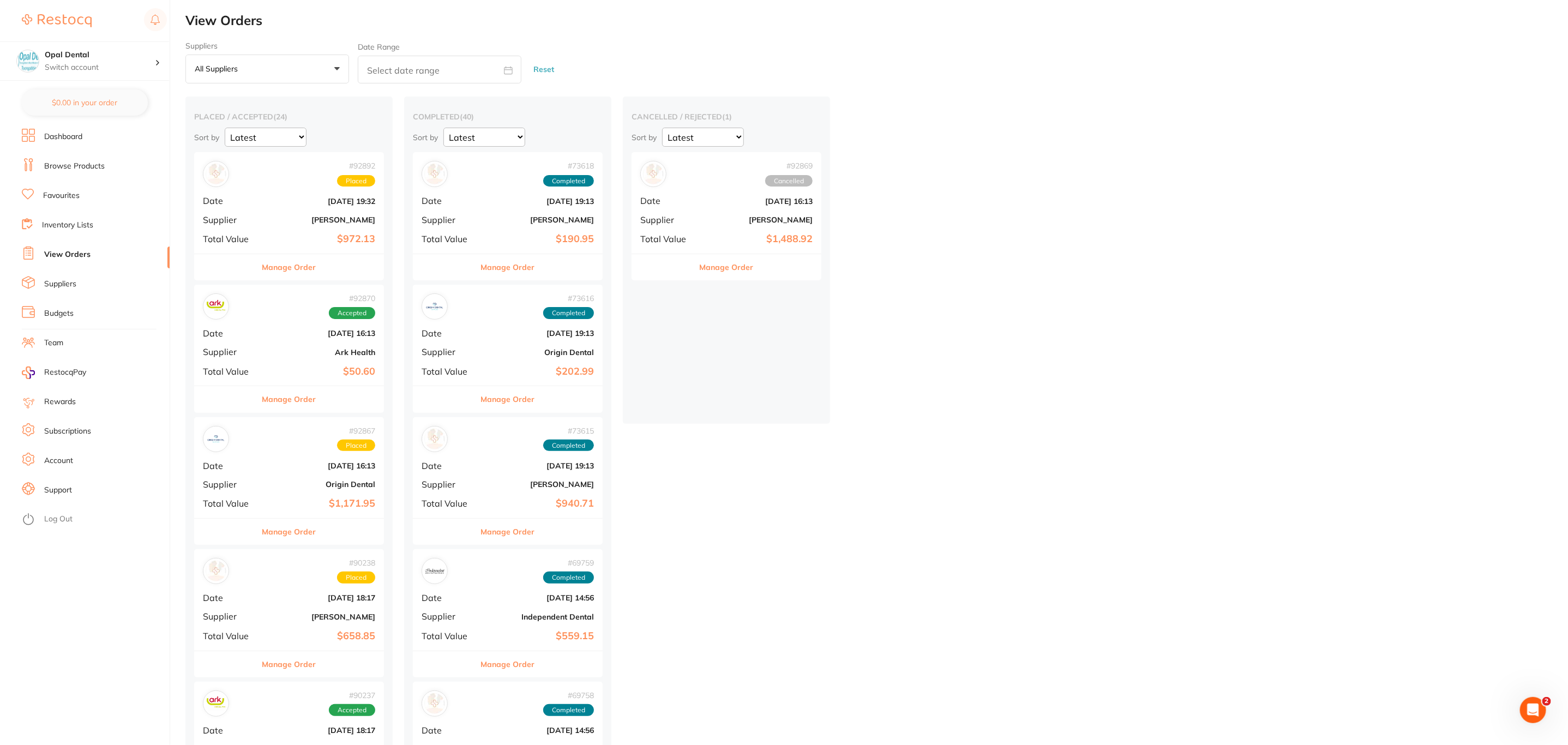
click at [680, 189] on div "# 92869 Cancelled Date Sept 4 2025, 16:13 Supplier Henry Schein Halas Total Val…" at bounding box center [726, 202] width 190 height 101
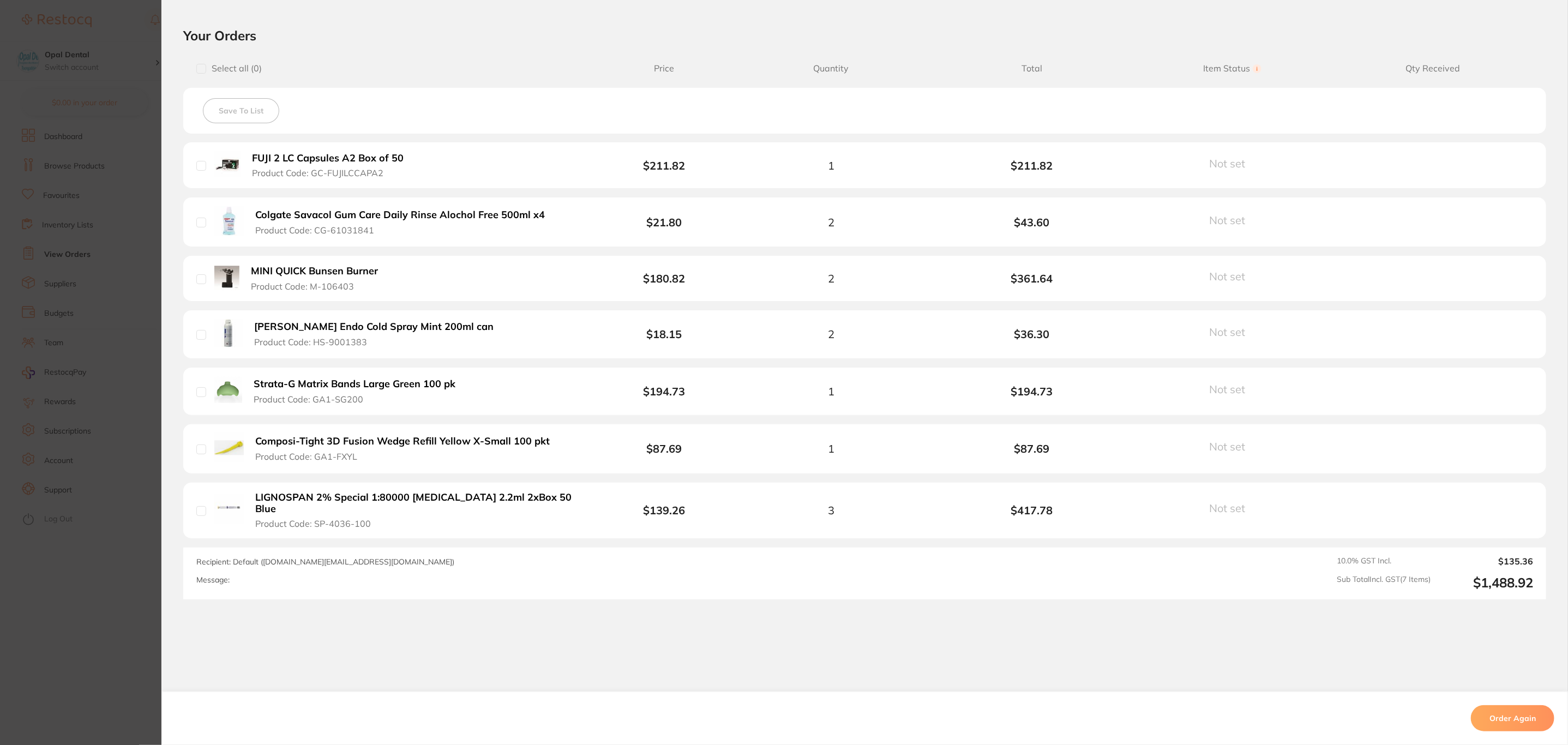
scroll to position [245, 0]
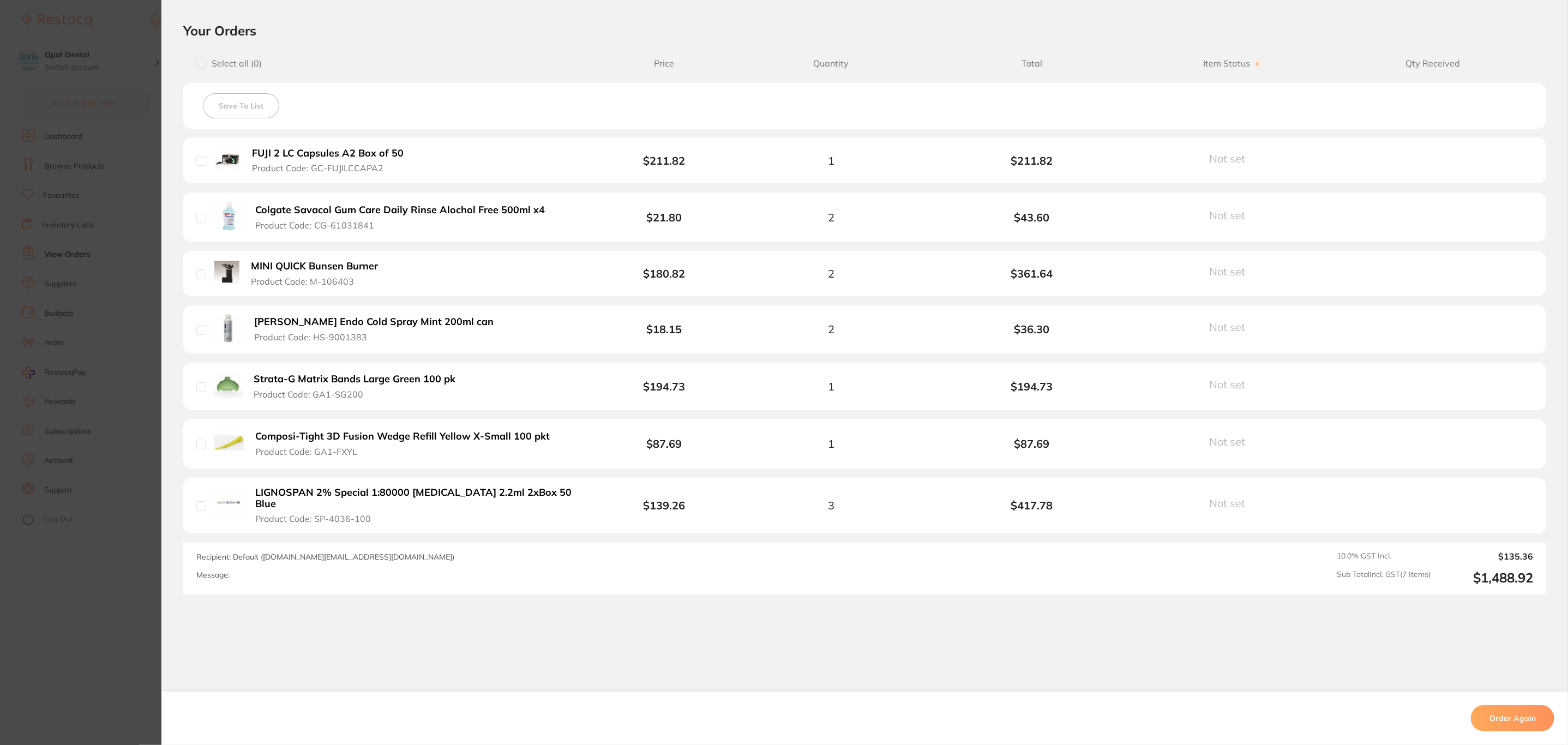
click at [1525, 710] on button "Order Again" at bounding box center [1512, 717] width 83 height 26
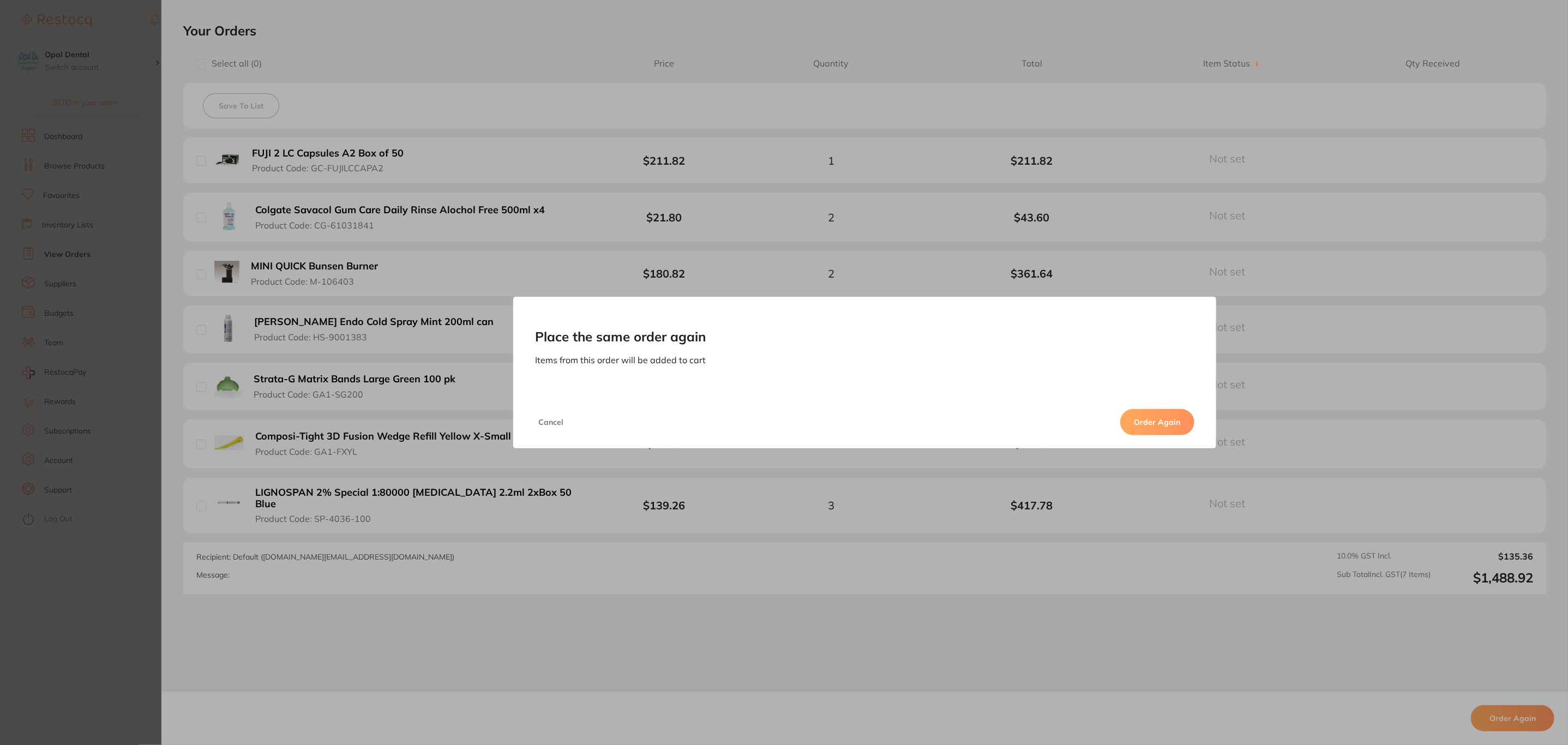
click at [1162, 416] on button "Order Again" at bounding box center [1157, 422] width 74 height 26
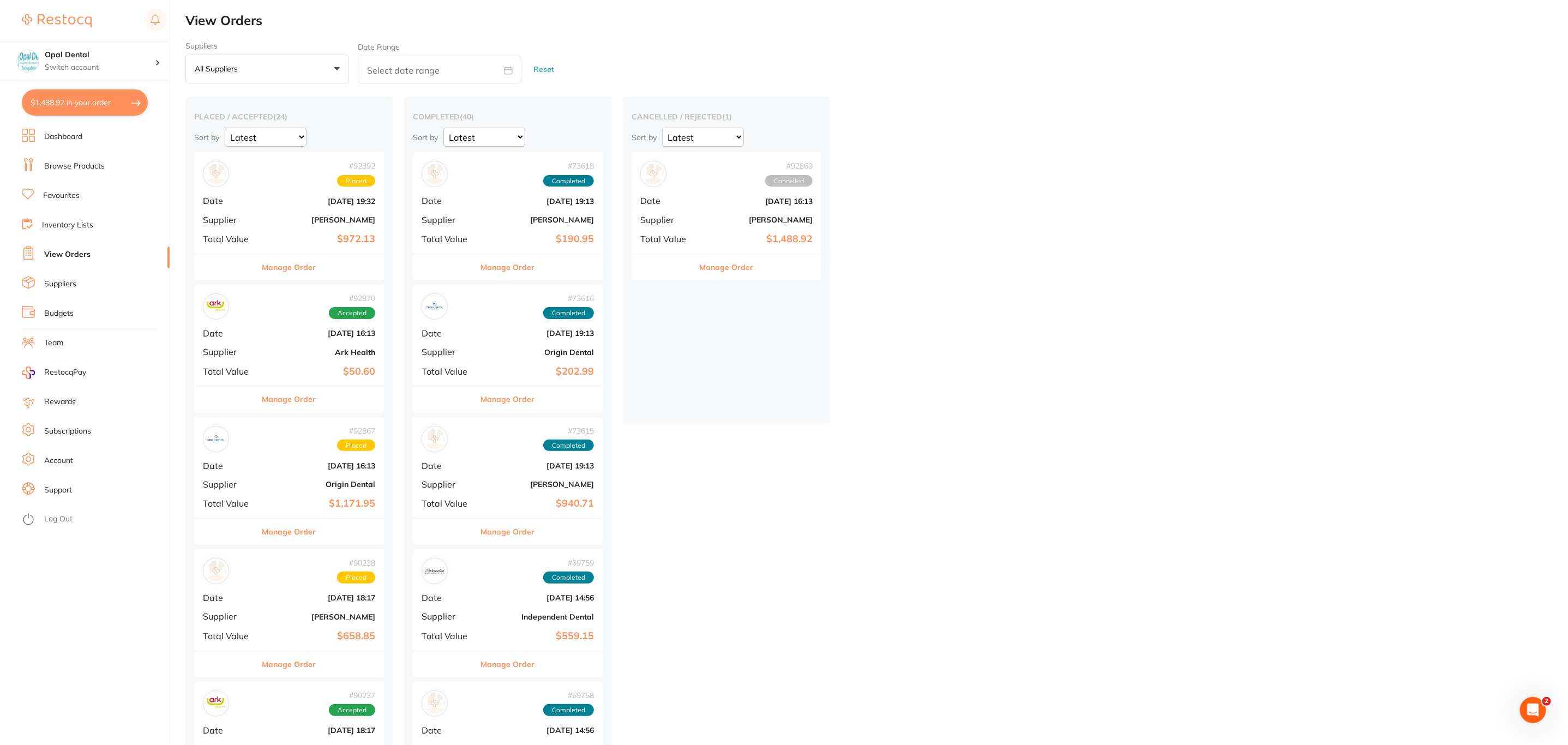
click at [75, 97] on button "$1,488.92 in your order" at bounding box center [85, 102] width 126 height 26
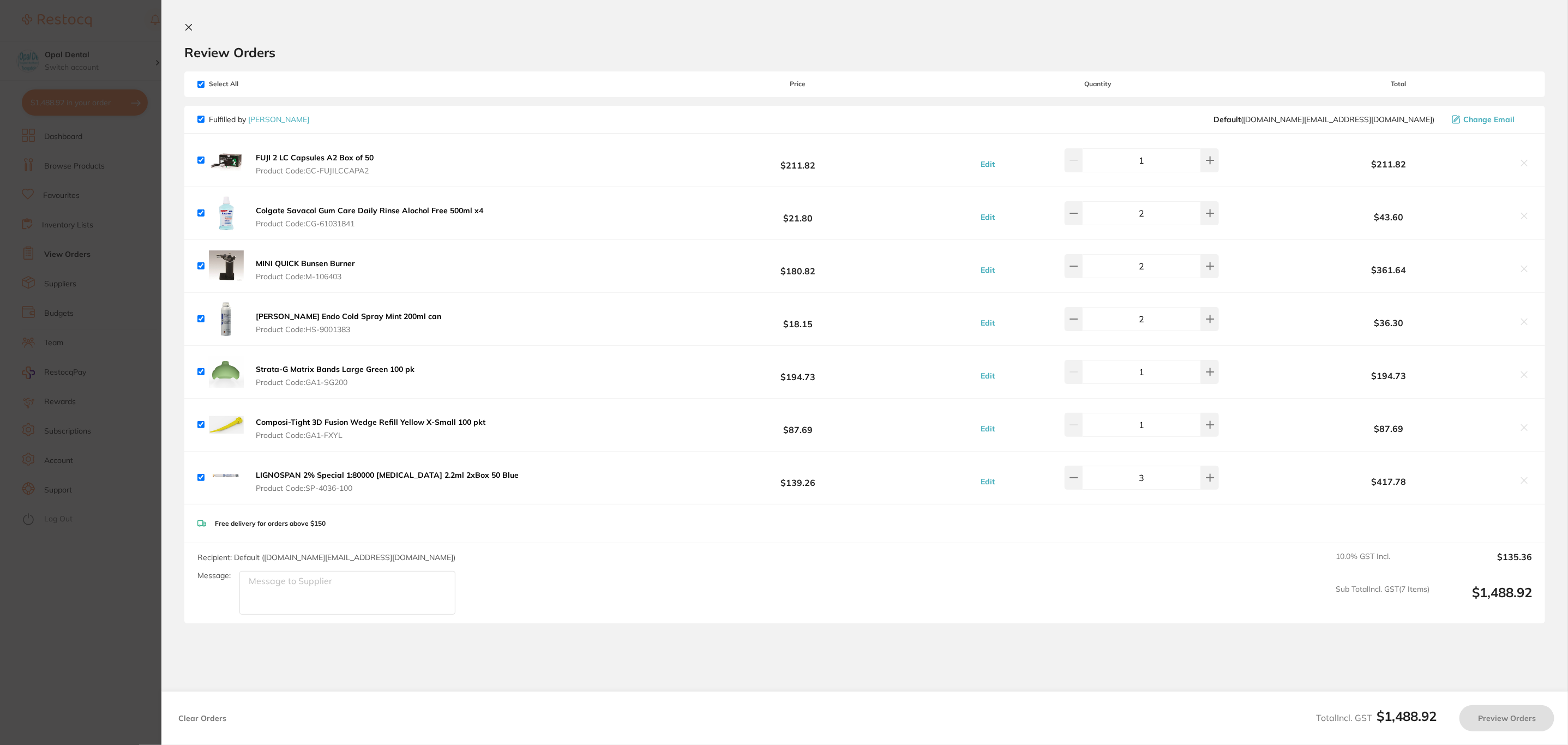
checkbox input "true"
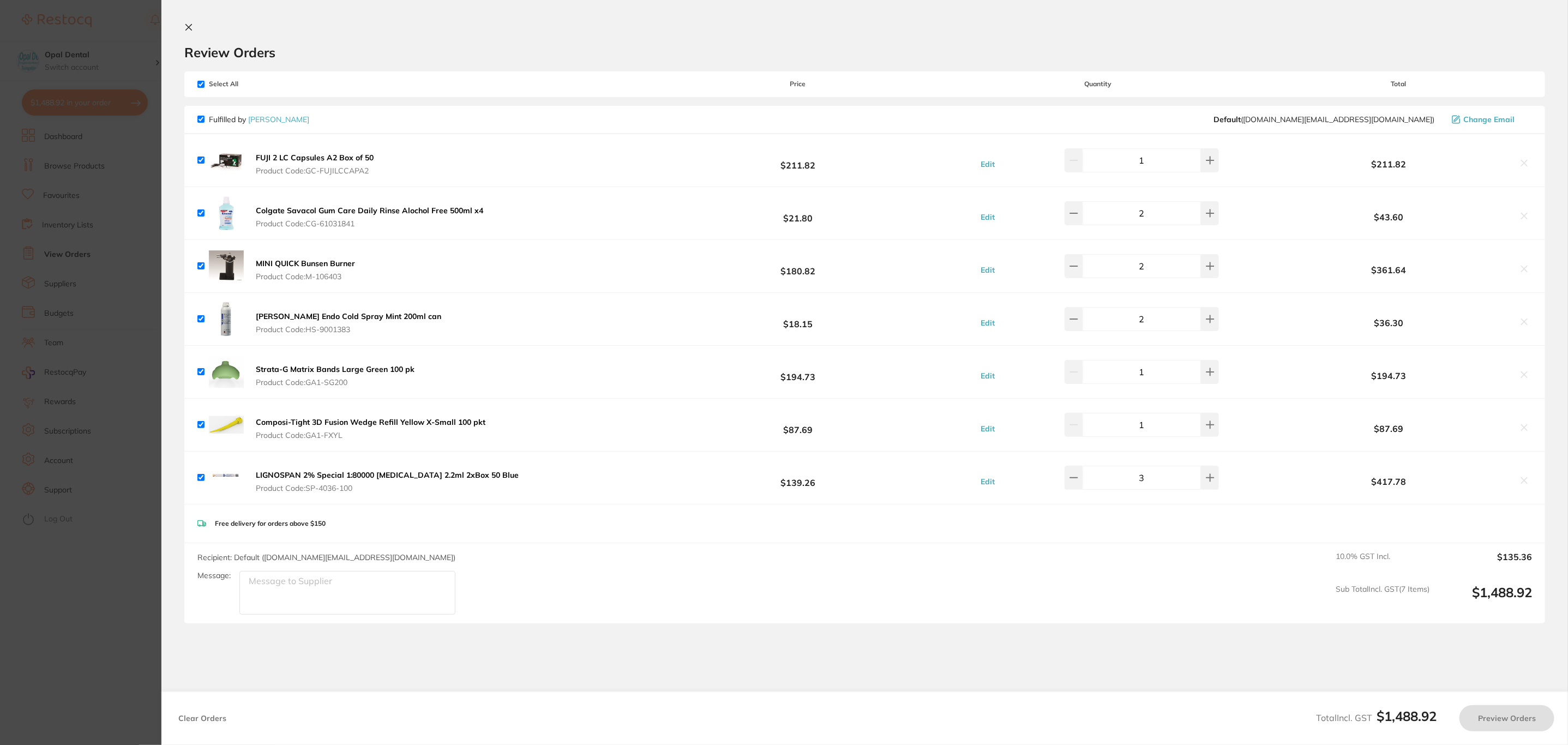
checkbox input "true"
click at [1534, 720] on button "Preview Orders" at bounding box center [1509, 717] width 95 height 26
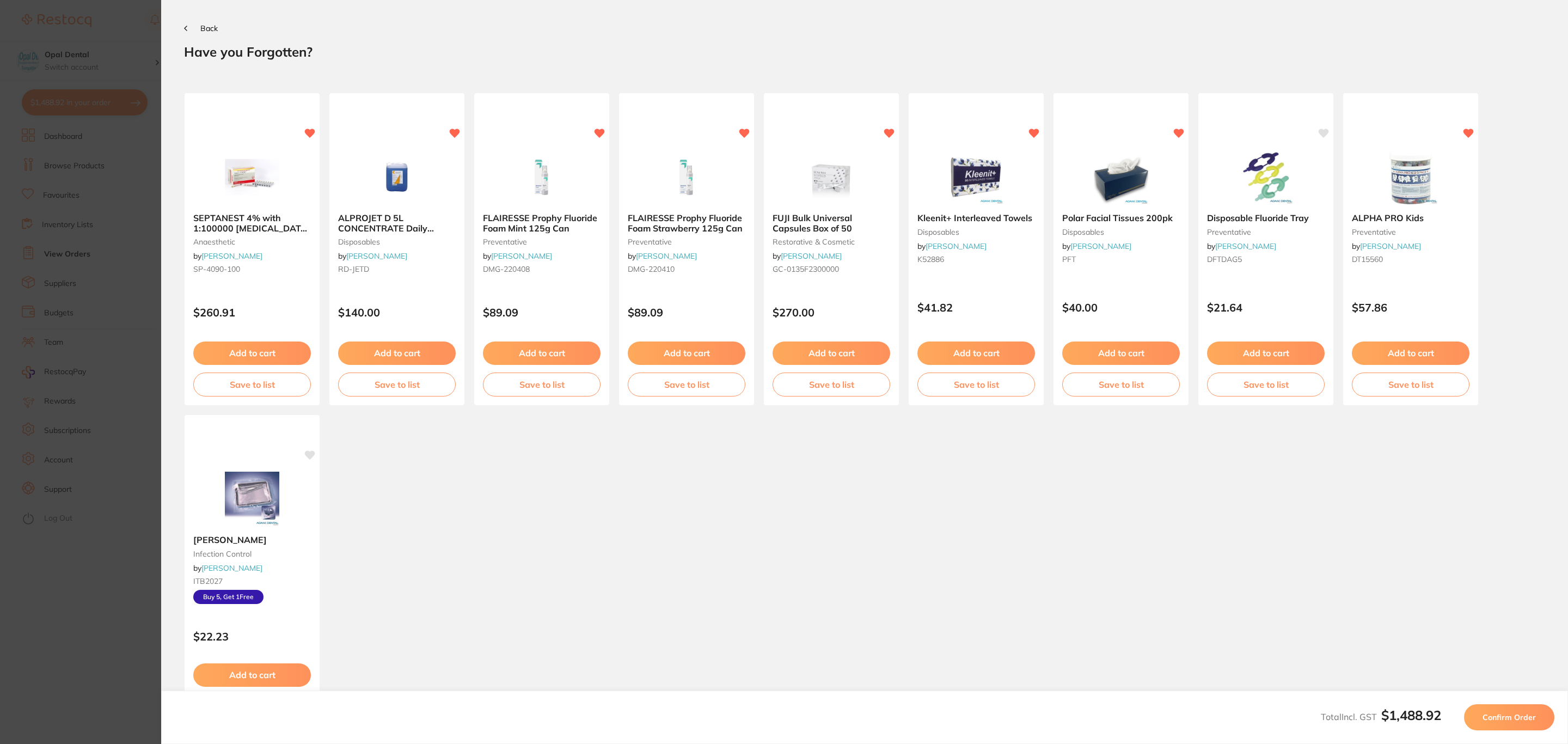
click at [1532, 719] on span "Confirm Order" at bounding box center [1509, 717] width 53 height 10
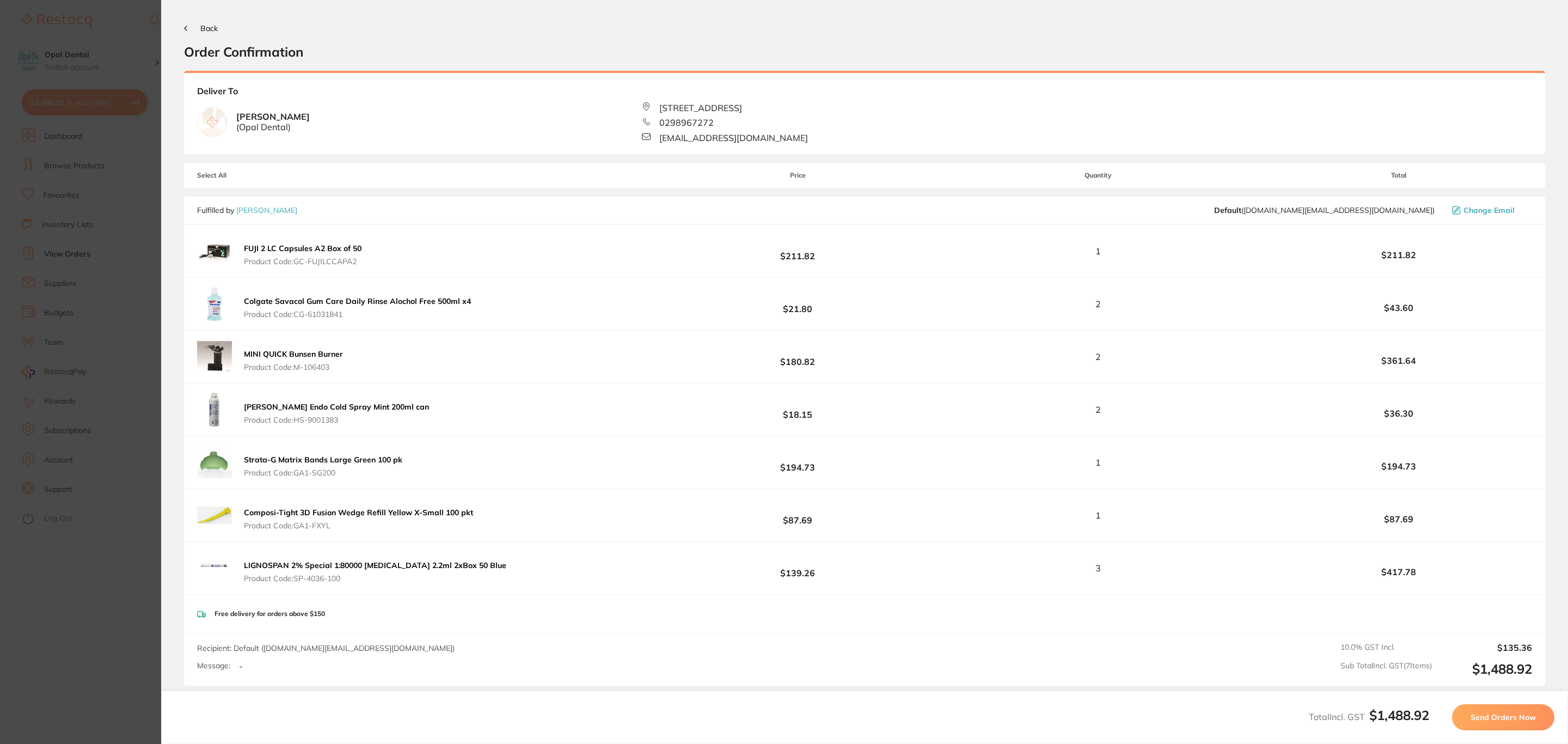
click at [1532, 719] on span "Send Orders Now" at bounding box center [1503, 717] width 65 height 10
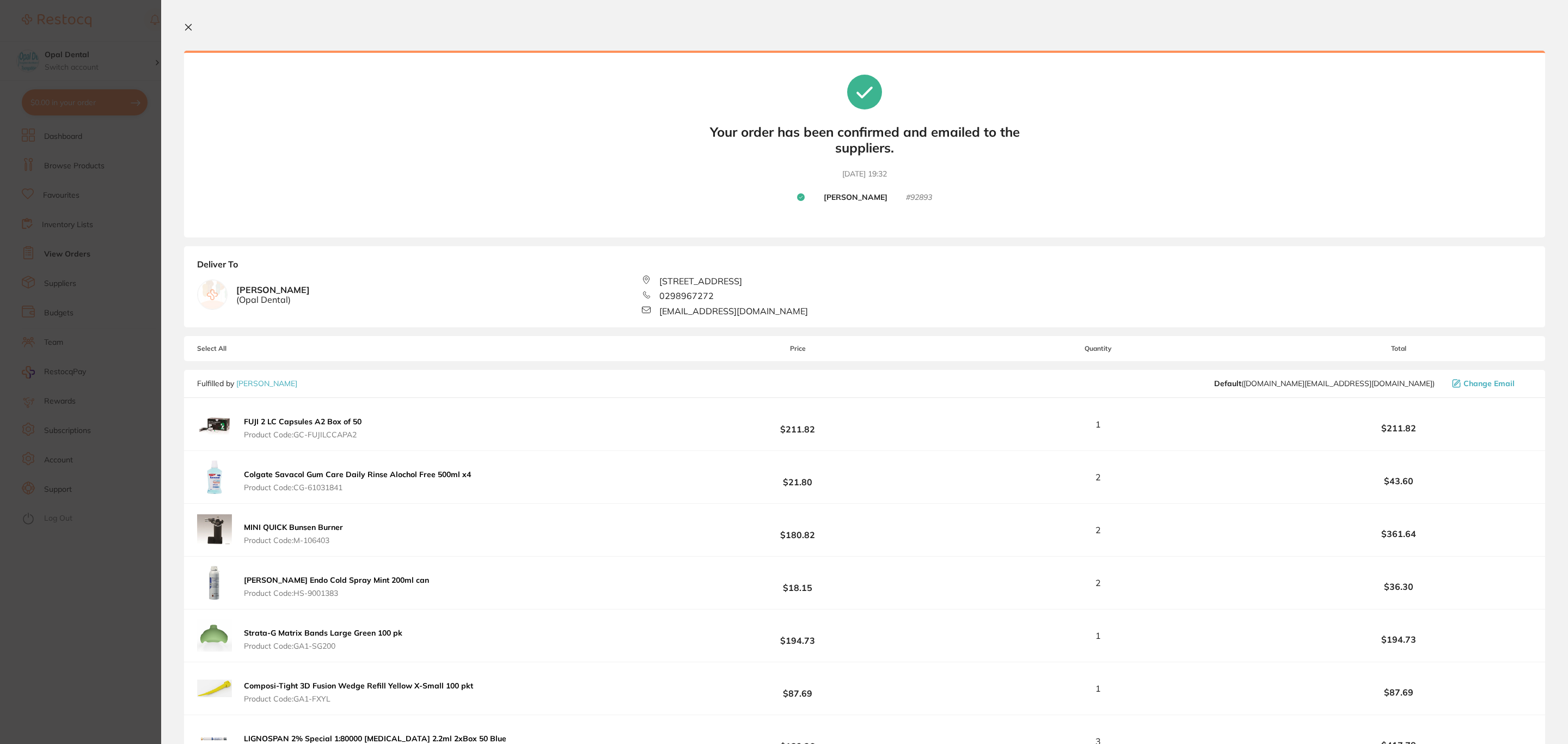
click at [80, 61] on section "Update RRP Set your pre negotiated price for this item. Item Agreed RRP (excl. …" at bounding box center [784, 372] width 1568 height 744
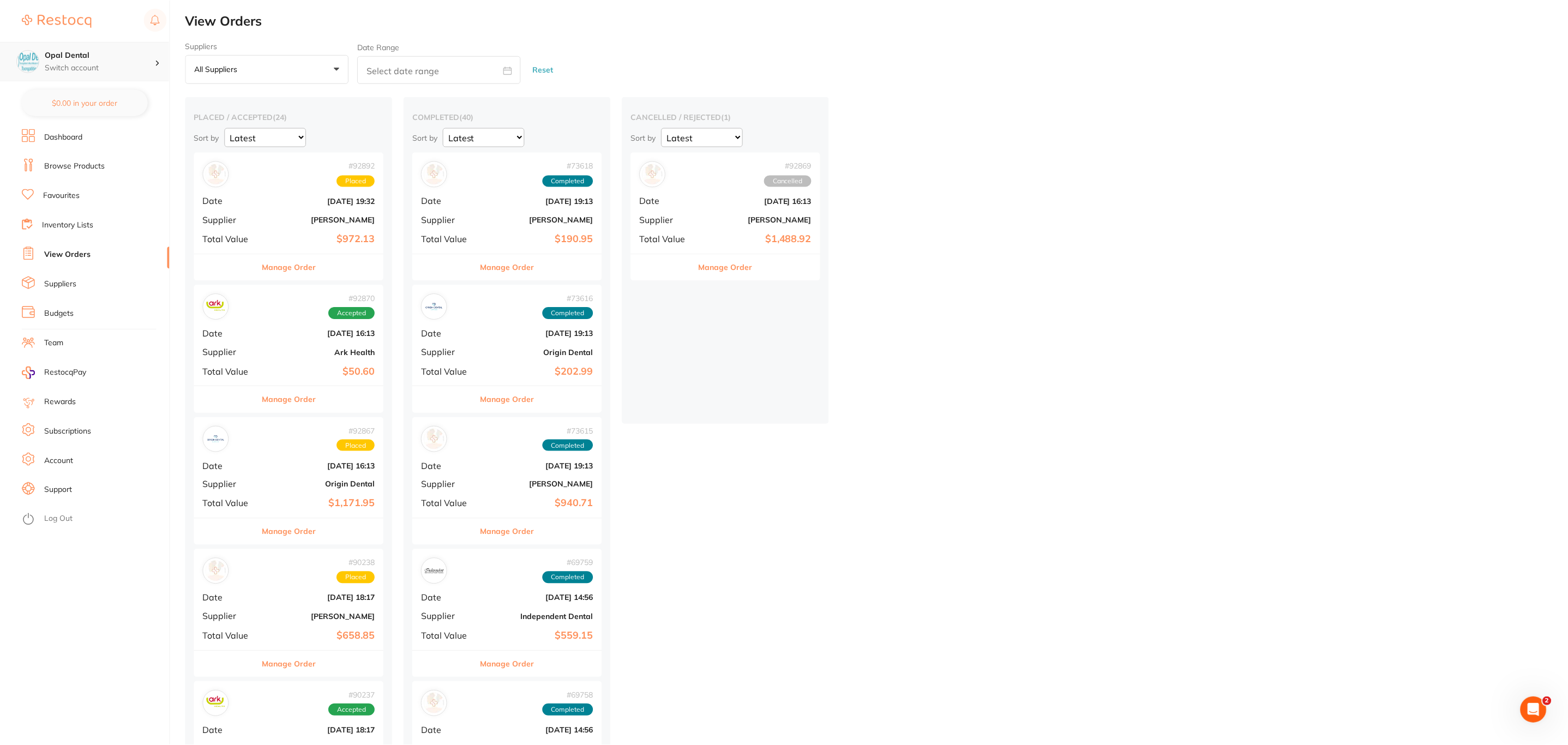
scroll to position [3, 0]
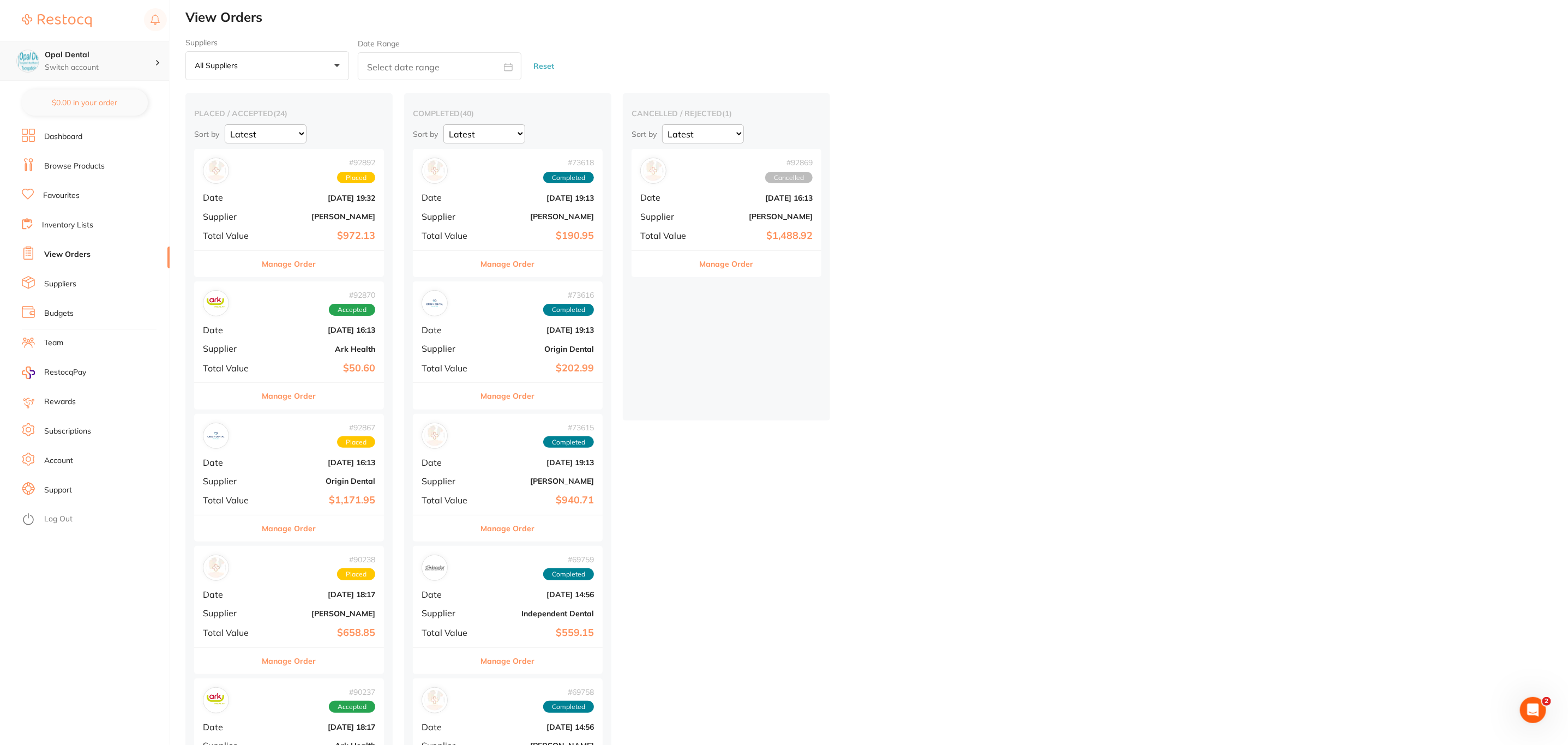
click at [157, 76] on div "Opal Dental Switch account" at bounding box center [84, 61] width 169 height 39
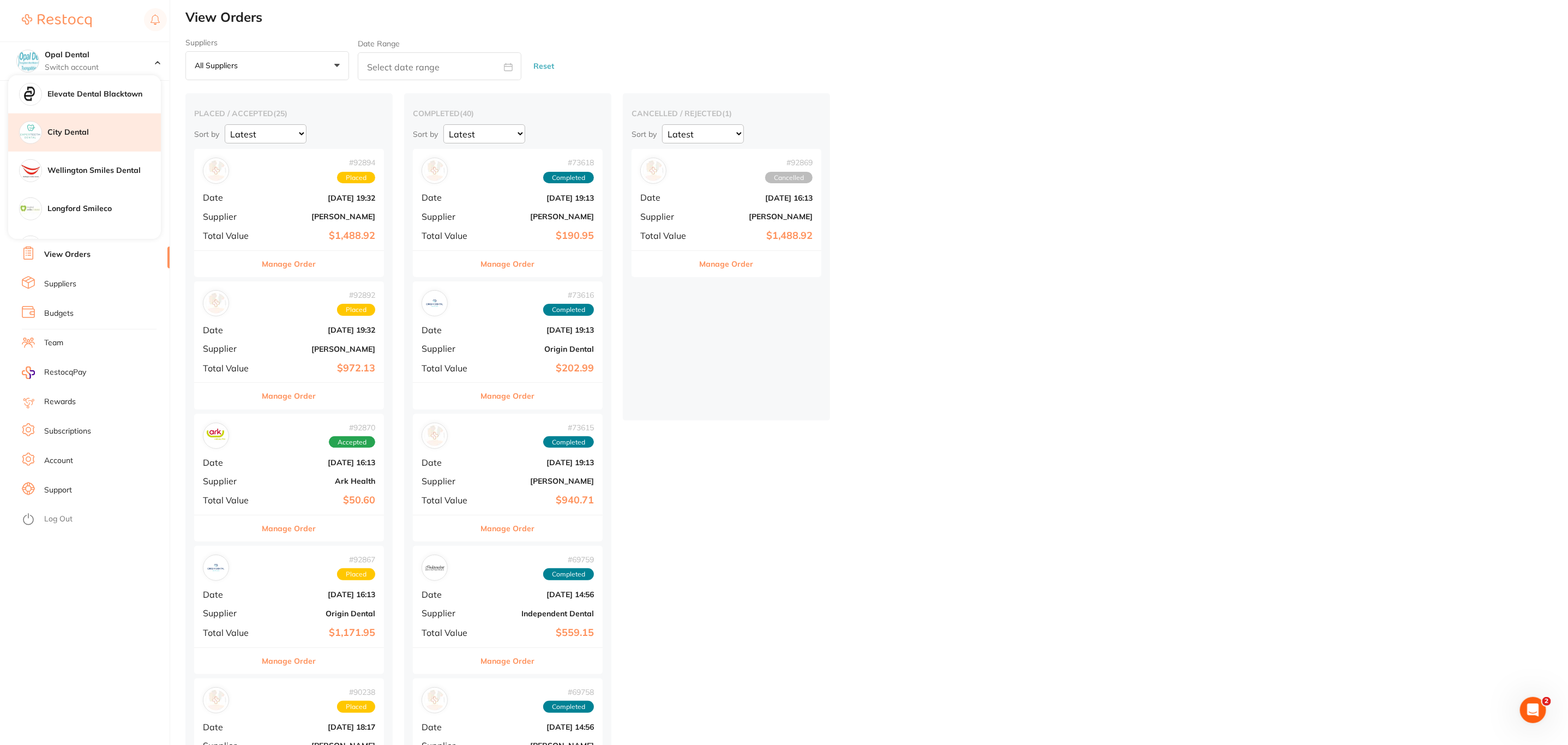
click at [87, 129] on h4 "City Dental" at bounding box center [105, 133] width 114 height 11
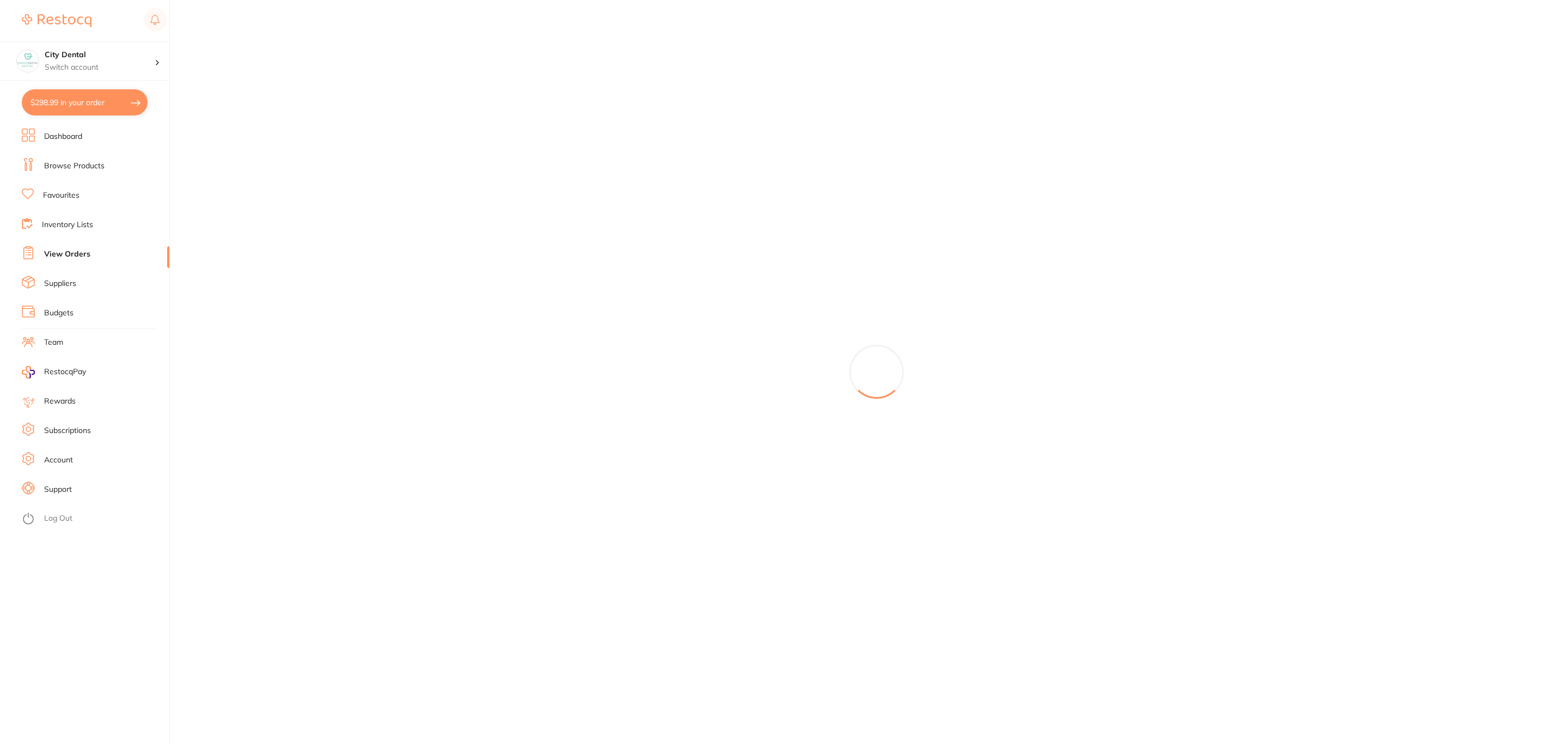
click at [89, 99] on button "$298.99 in your order" at bounding box center [85, 102] width 126 height 26
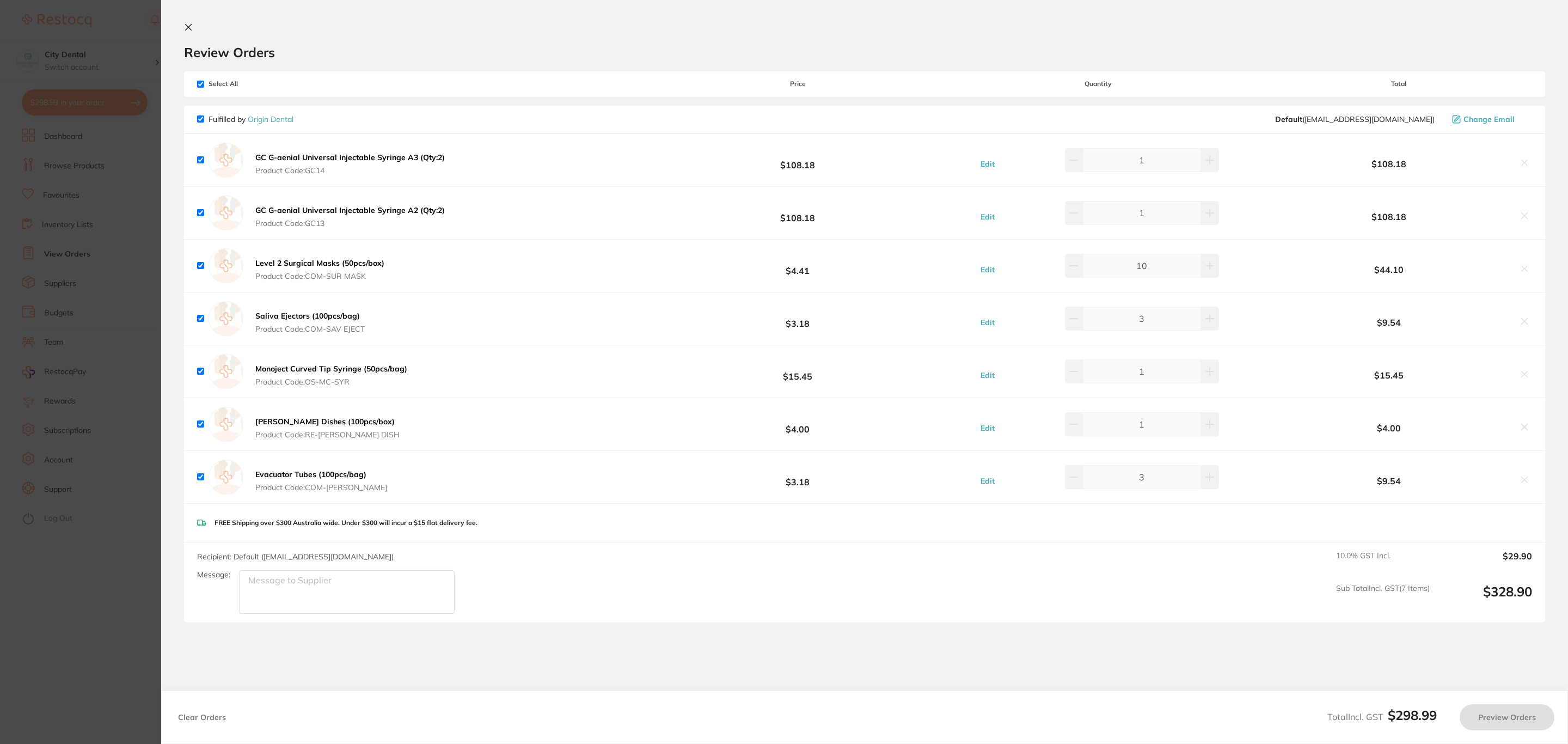
checkbox input "true"
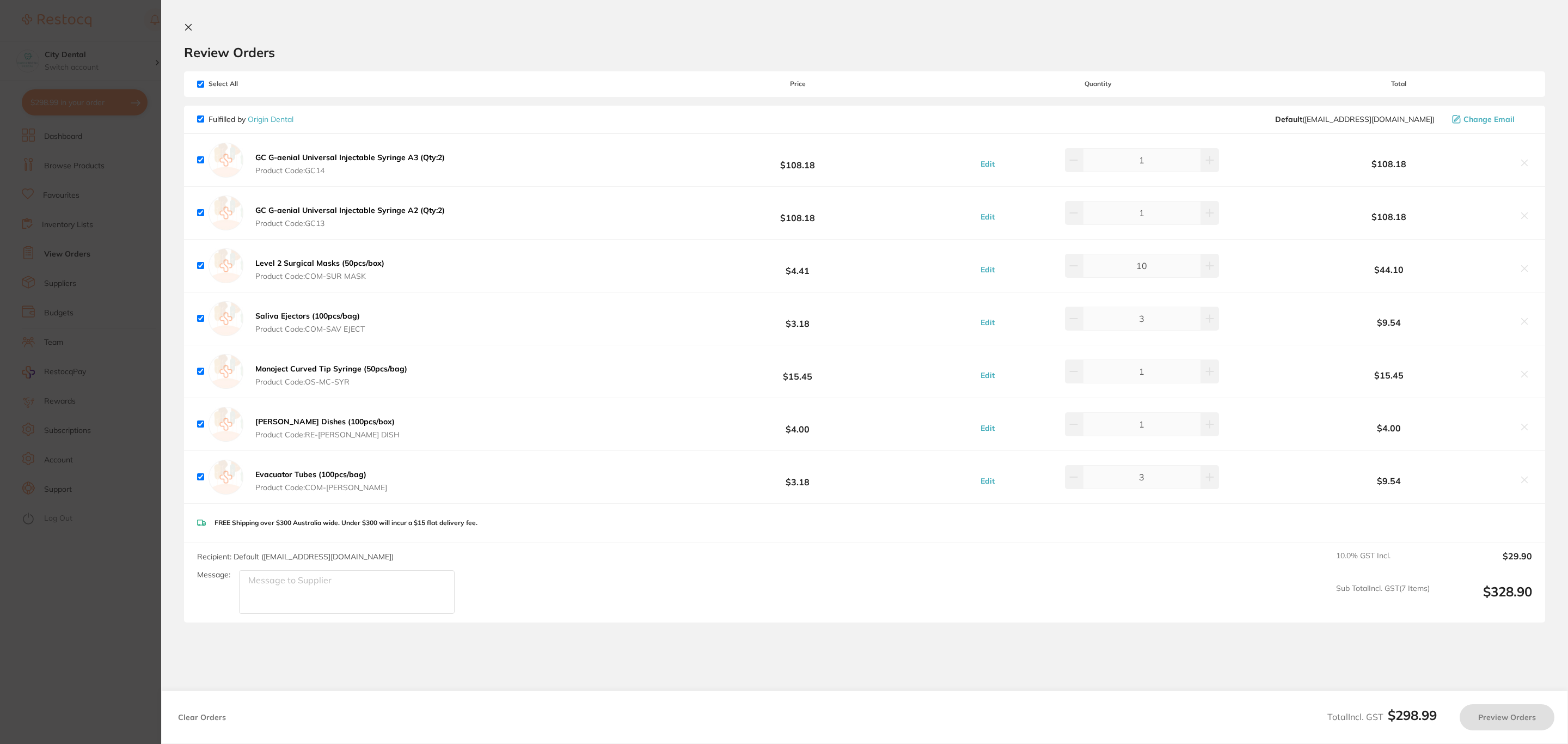
checkbox input "true"
